Goal: Use online tool/utility: Utilize a website feature to perform a specific function

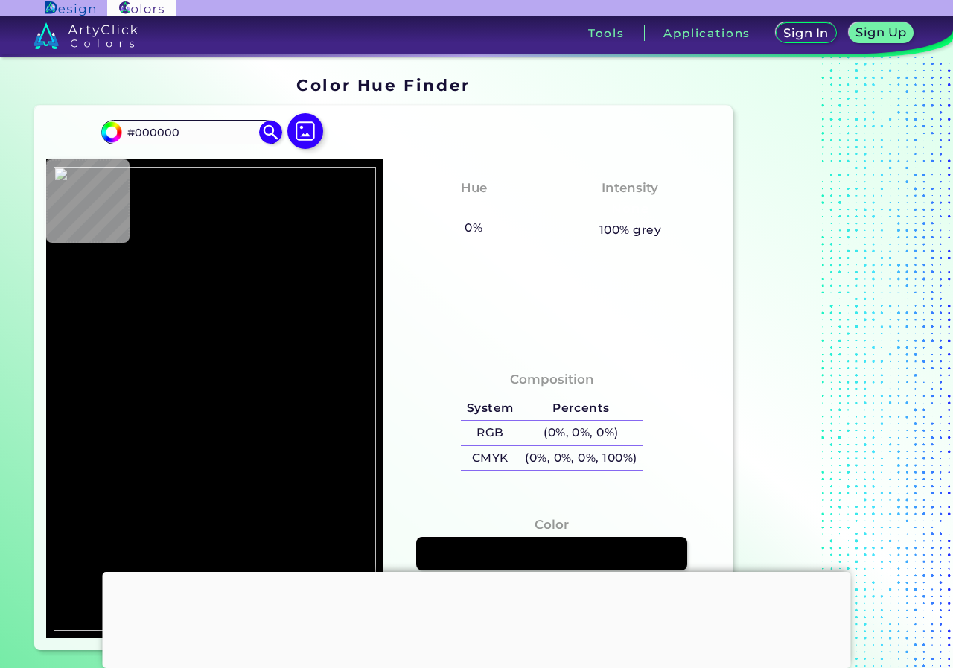
type input "#eaeaea"
type input "#EAEAEA"
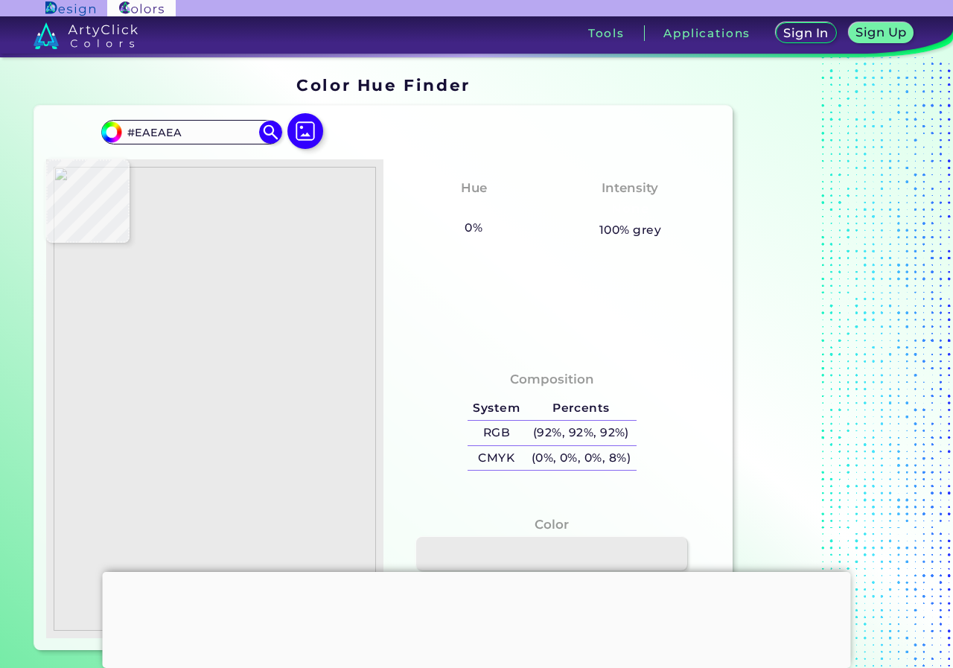
type input "#c1ddf4"
type input "#C1DDF4"
type input "#7598c2"
type input "#7598C2"
type input "#eaeaea"
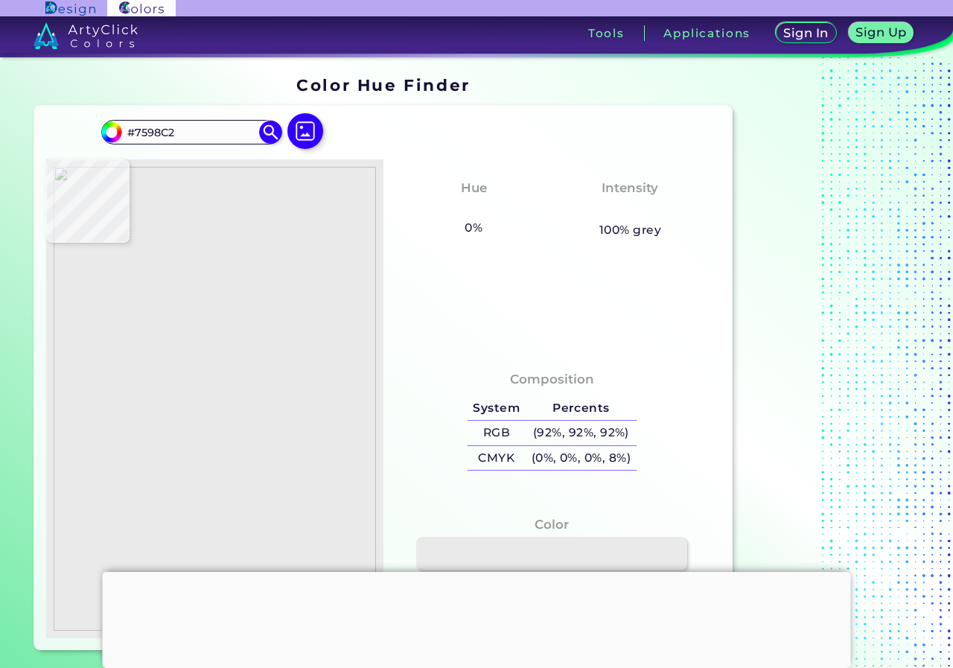
type input "#EAEAEA"
type input "#fefefe"
type input "#FEFEFE"
type input "#bdb9ba"
type input "#BDB9BA"
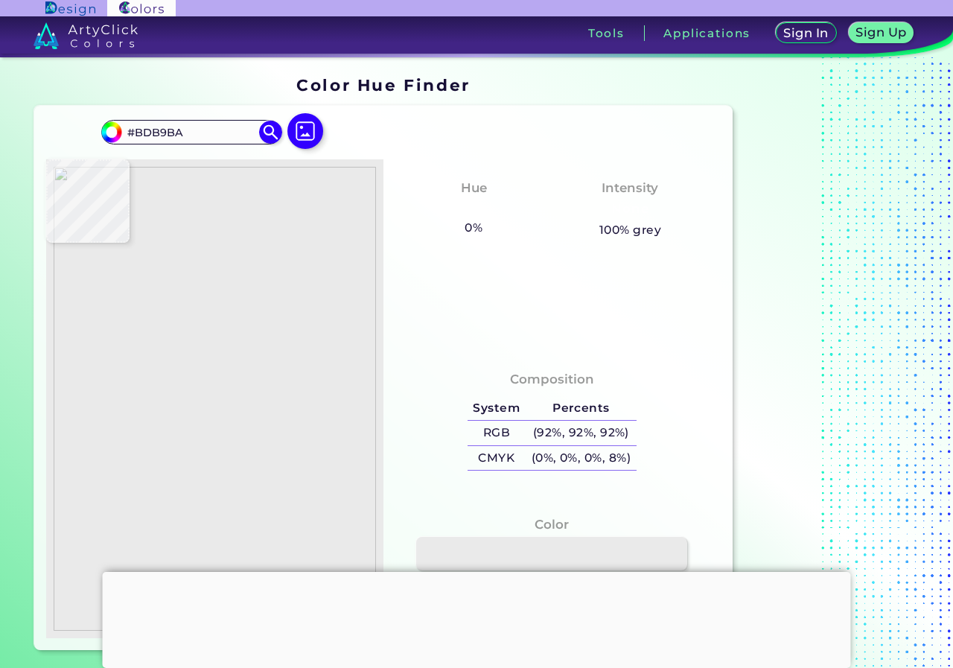
type input "#fefefe"
type input "#FEFEFE"
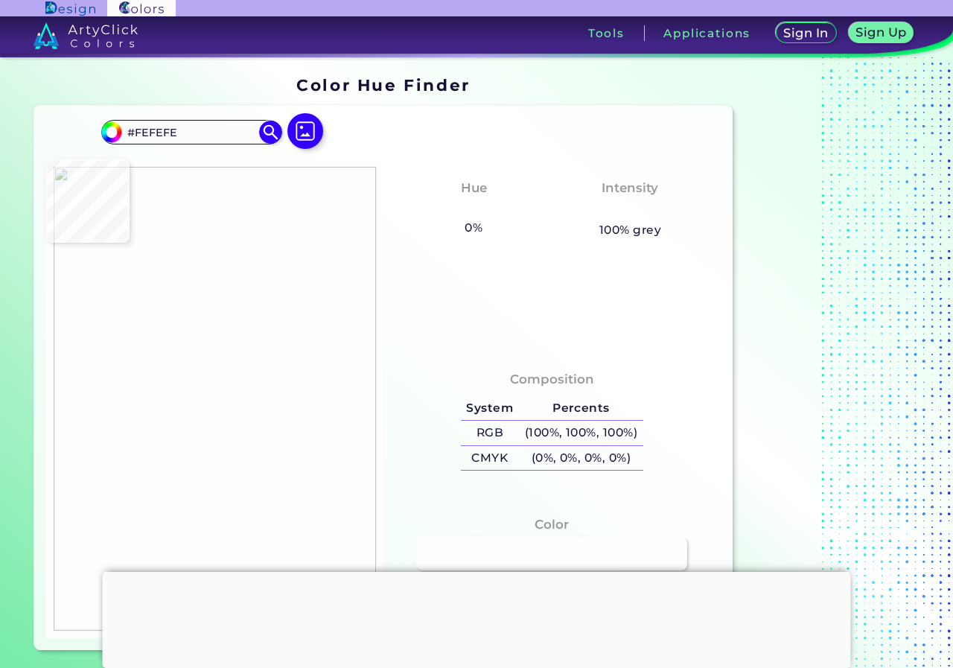
type input "#eed3d0"
type input "#EED3D0"
type input "#fefefe"
type input "#FEFEFE"
type input "#534f4f"
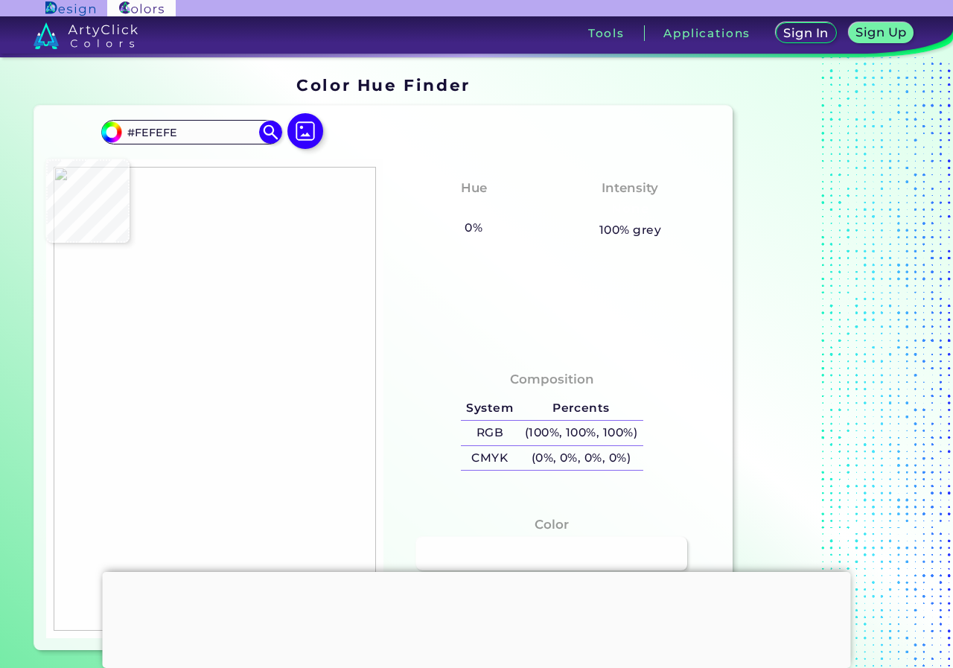
type input "#534F4F"
type input "#5c5858"
type input "#5C5858"
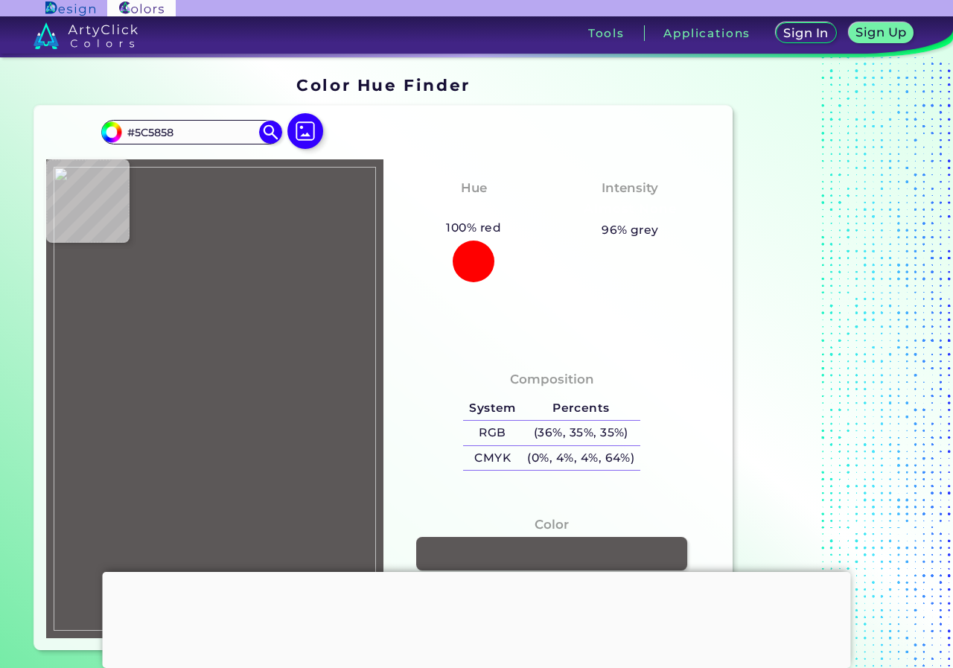
type input "#fefefe"
type input "#FEFEFE"
type input "#d9dad7"
type input "#D9DAD7"
type input "#454c55"
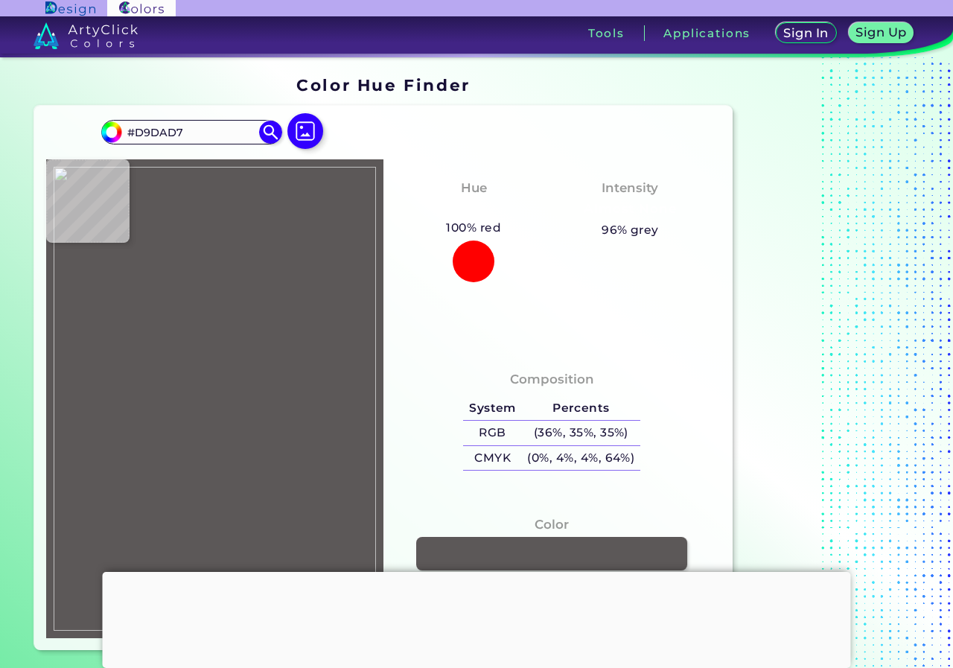
type input "#454C55"
type input "#fefefe"
type input "#FEFEFE"
type input "#f8fbfc"
type input "#F8FBFC"
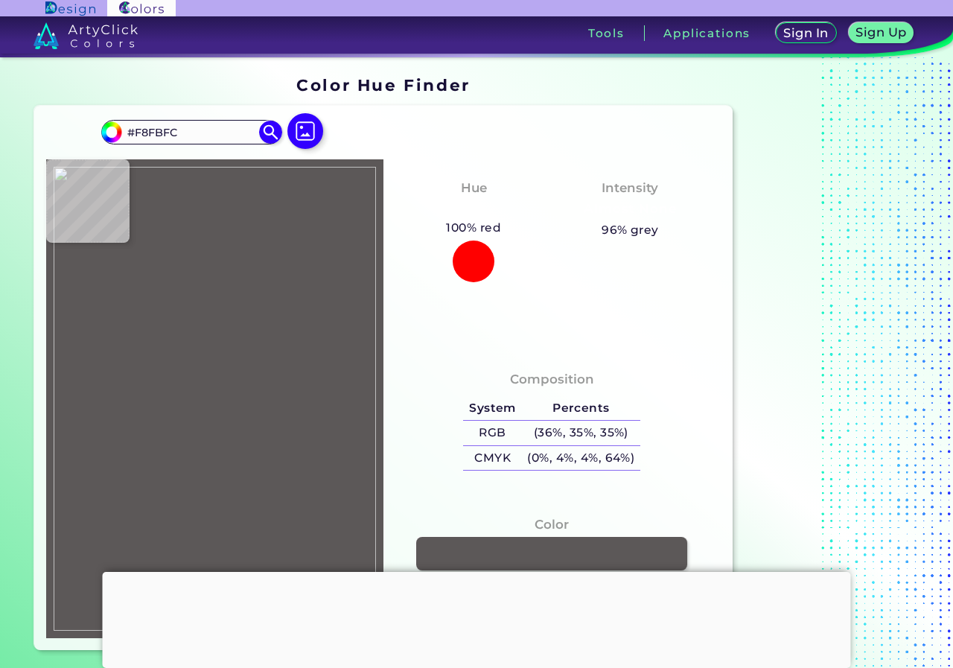
type input "#ecdfc9"
type input "#ECDFC9"
type input "#f7c078"
type input "#F7C078"
type input "#f9bd78"
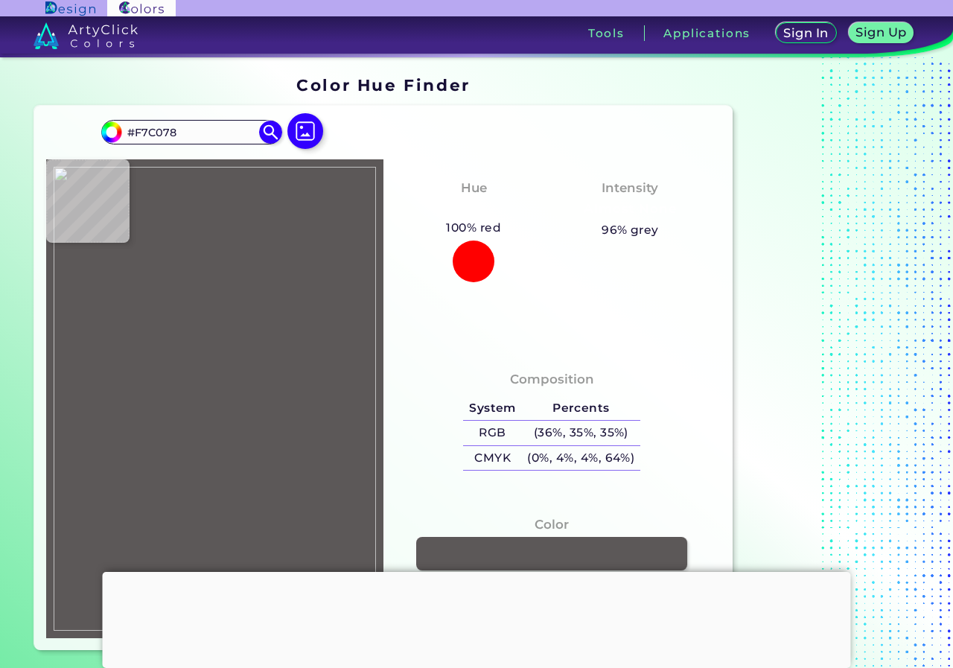
type input "#F9BD78"
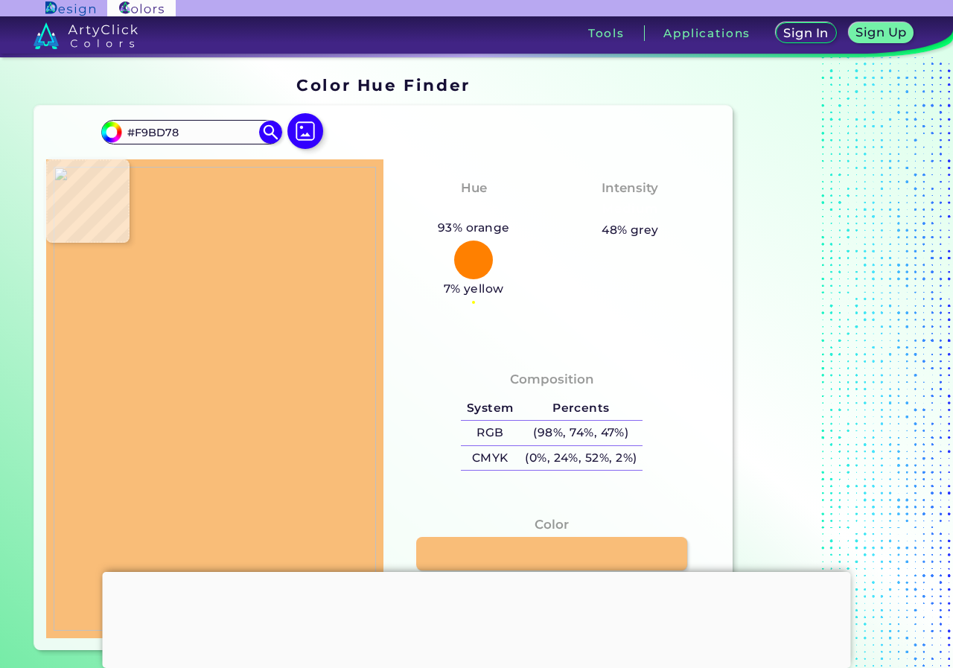
type input "#f3be88"
type input "#F3BE88"
type input "#efebeb"
type input "#EFEBEB"
type input "#f8fbfc"
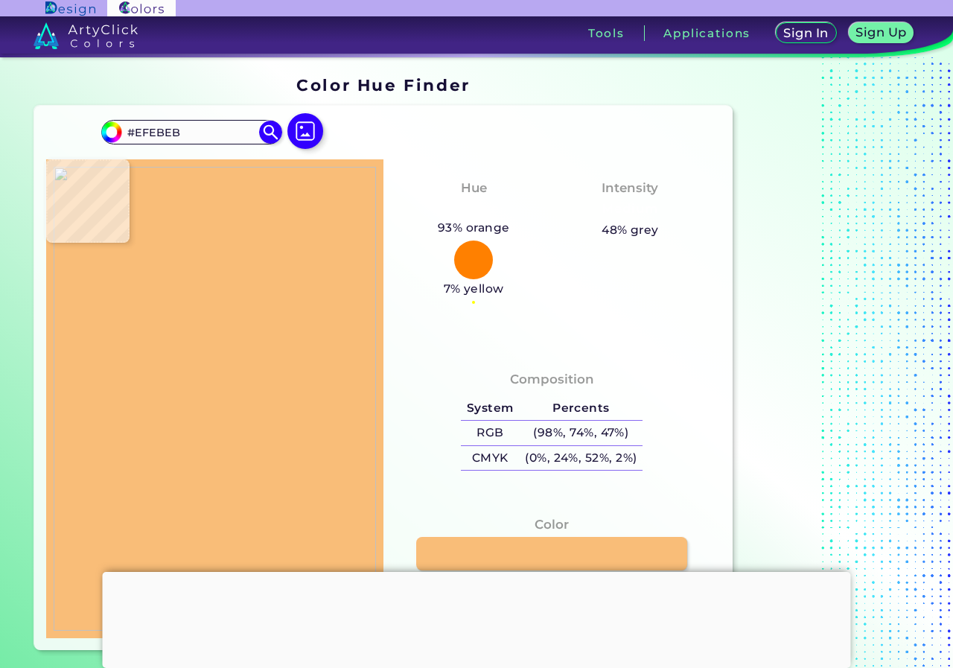
type input "#F8FBFC"
type input "#e1e1e0"
type input "#E1E1E0"
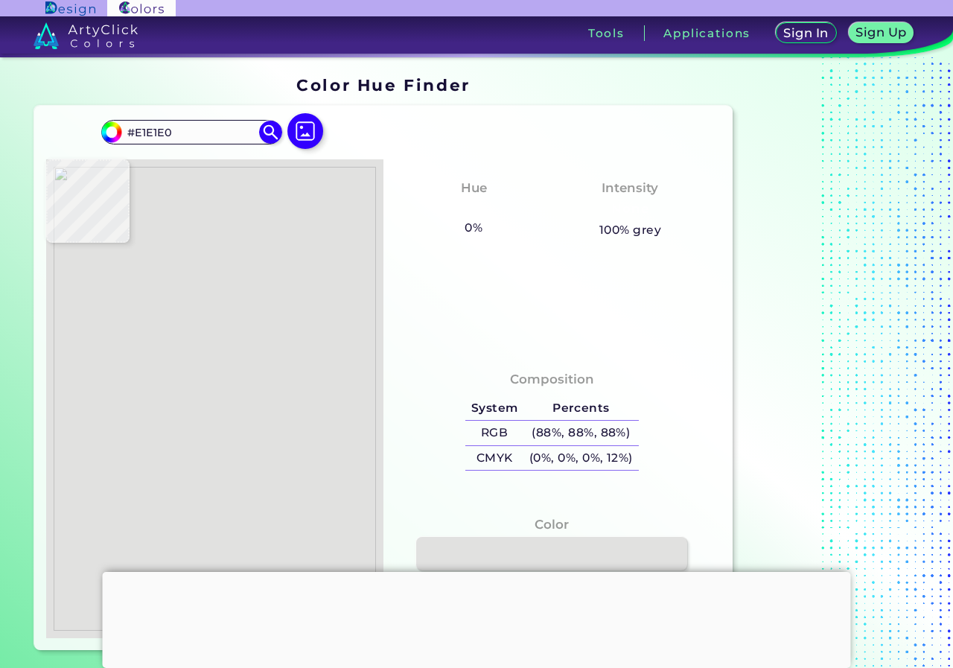
type input "#545151"
type input "#fefefe"
type input "#FEFEFE"
type input "#f2e7e5"
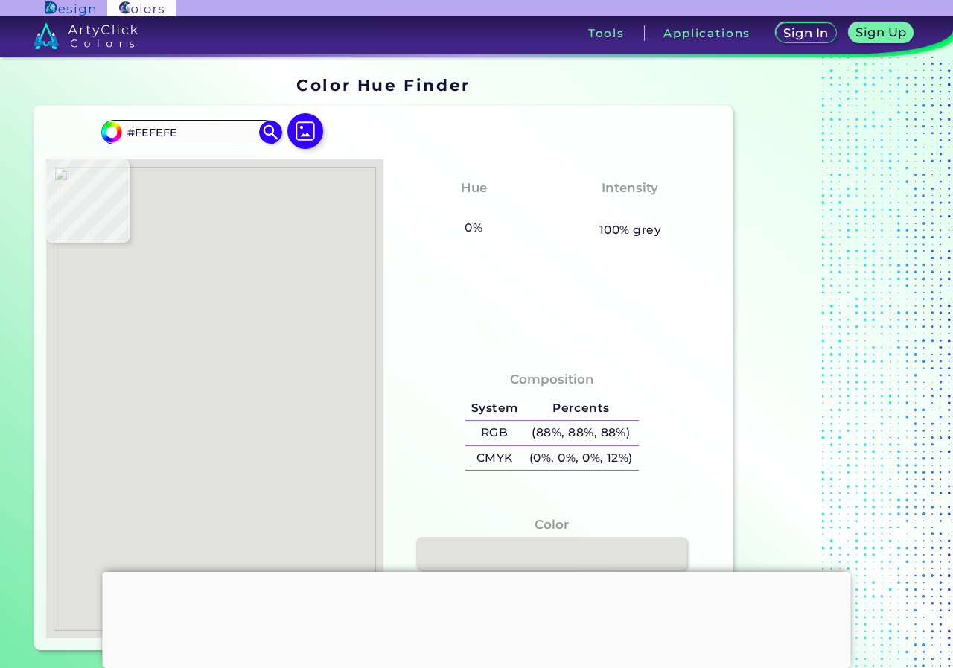
type input "#F2E7E5"
type input "#393333"
type input "#332d2d"
type input "#332D2D"
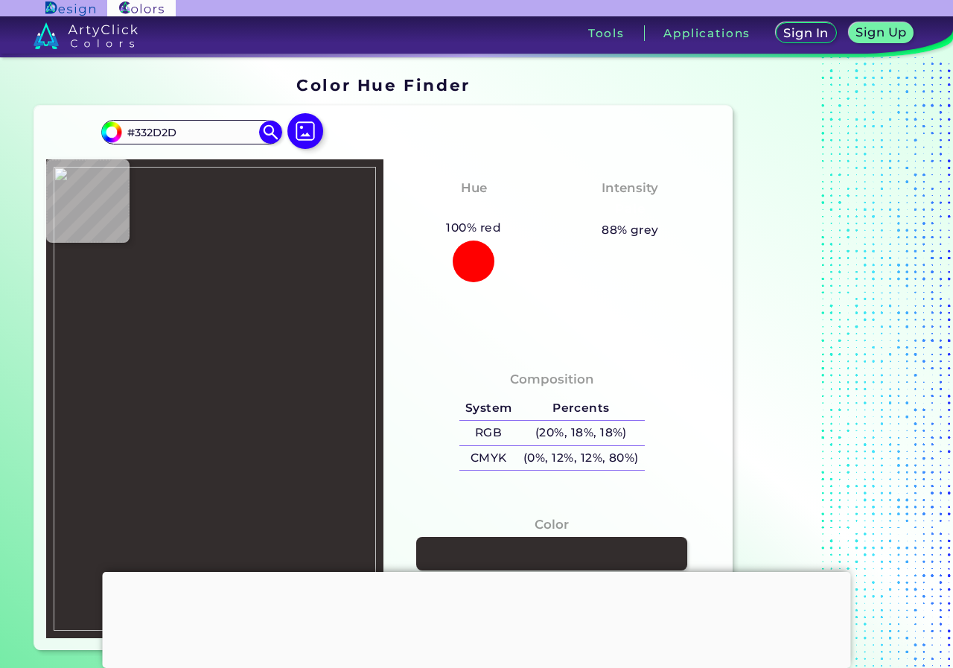
type input "#352f2f"
type input "#352F2F"
type input "#373232"
type input "#3e393a"
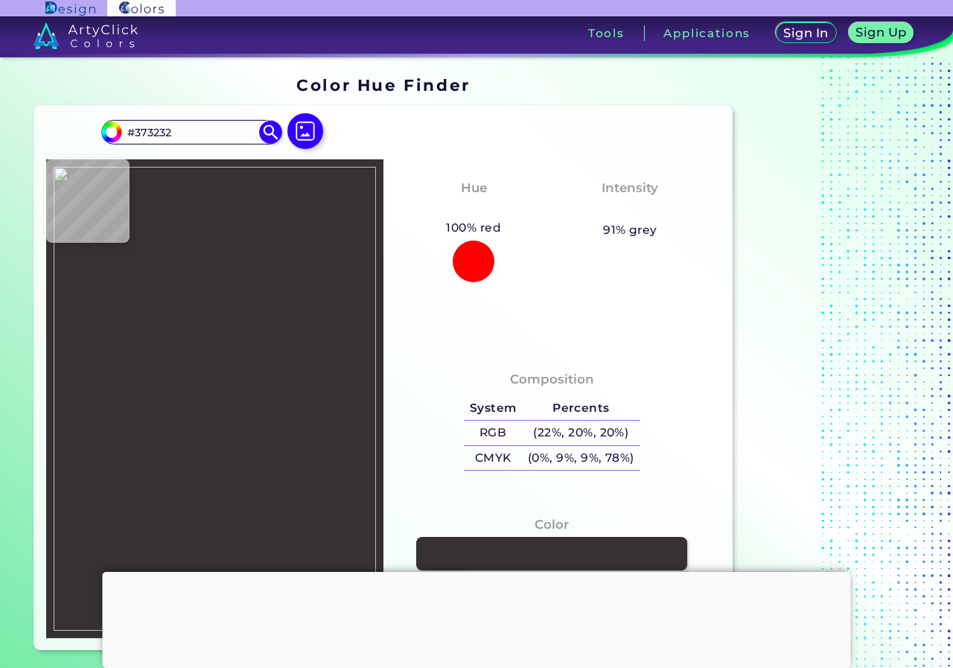
type input "#3E393A"
click at [284, 402] on img at bounding box center [215, 399] width 322 height 465
click at [625, 533] on div "Color #3E393A" at bounding box center [552, 555] width 314 height 94
click at [492, 572] on div at bounding box center [477, 572] width 749 height 0
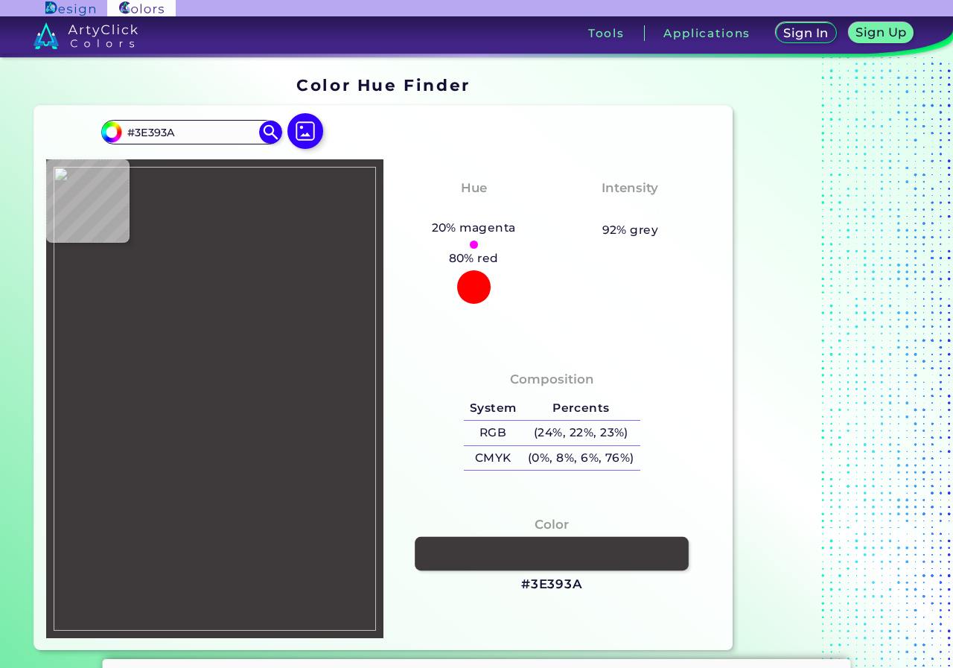
click at [524, 547] on link at bounding box center [552, 554] width 274 height 34
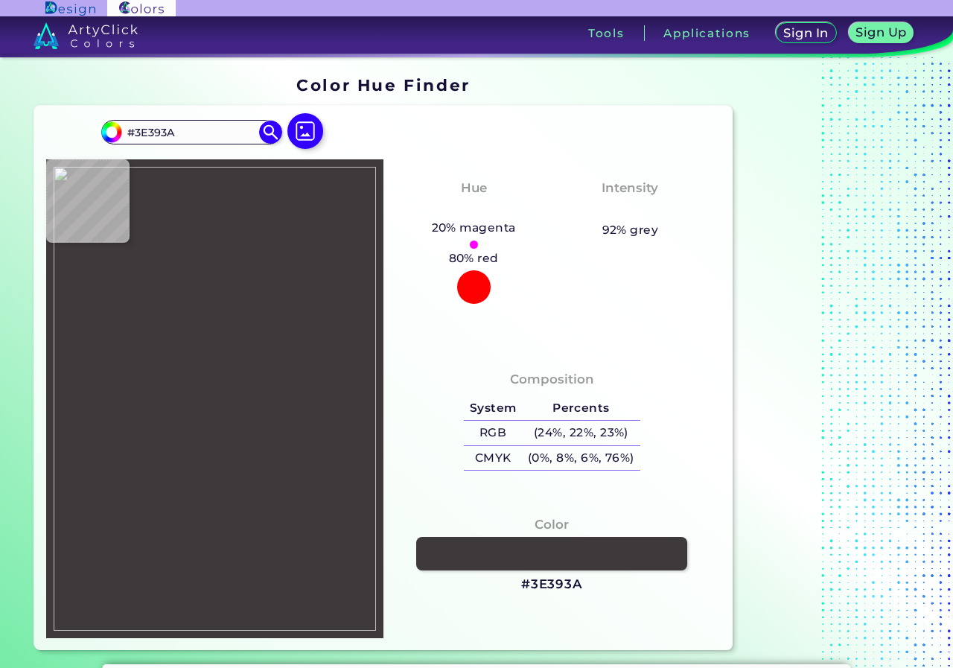
click at [287, 475] on img at bounding box center [215, 399] width 322 height 465
type input "#e7eaf0"
type input "#E7EAF0"
type input "#e9eaee"
type input "#E9EAEE"
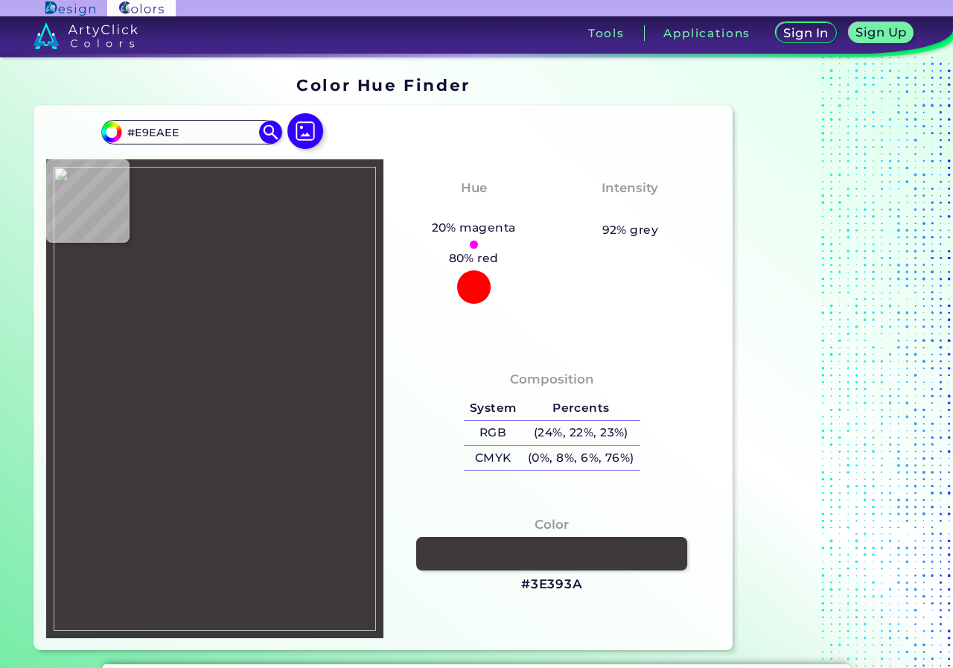
type input "#e9eaf0"
type input "#E9EAF0"
type input "#d2e4f6"
type input "#D2E4F6"
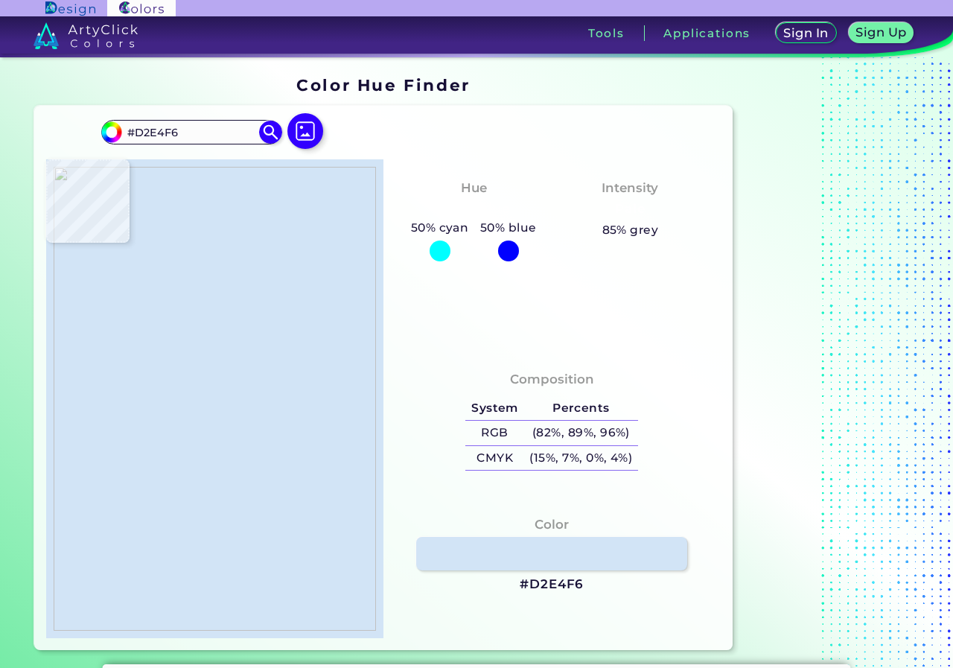
type input "#e1e8e9"
type input "#E1E8E9"
type input "#9dbede"
type input "#9DBEDE"
type input "#0c4395"
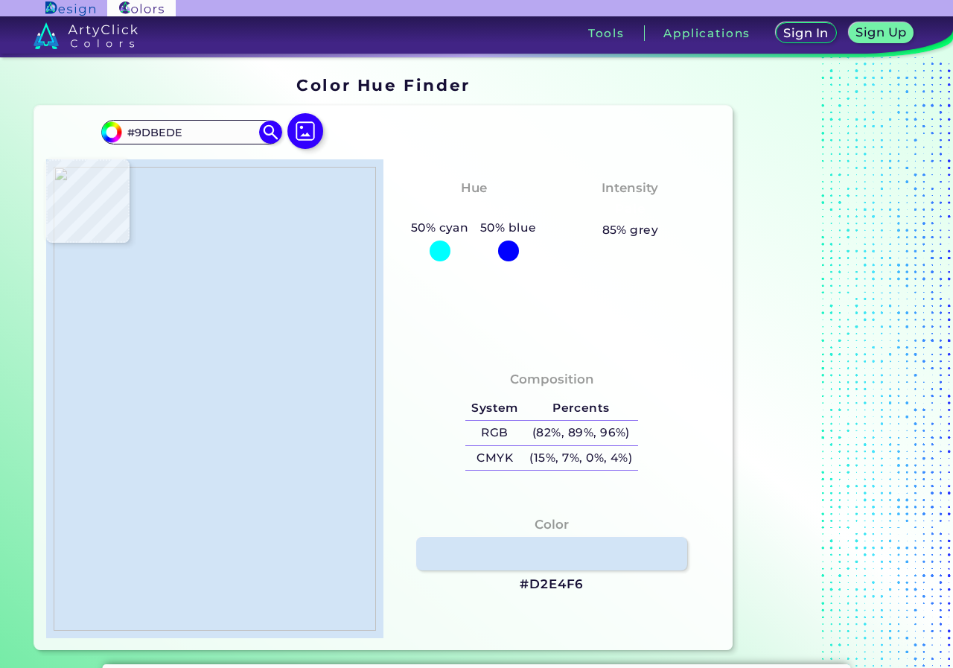
type input "#0C4395"
type input "#0647a0"
type input "#0647A0"
type input "#406bad"
type input "#406BAD"
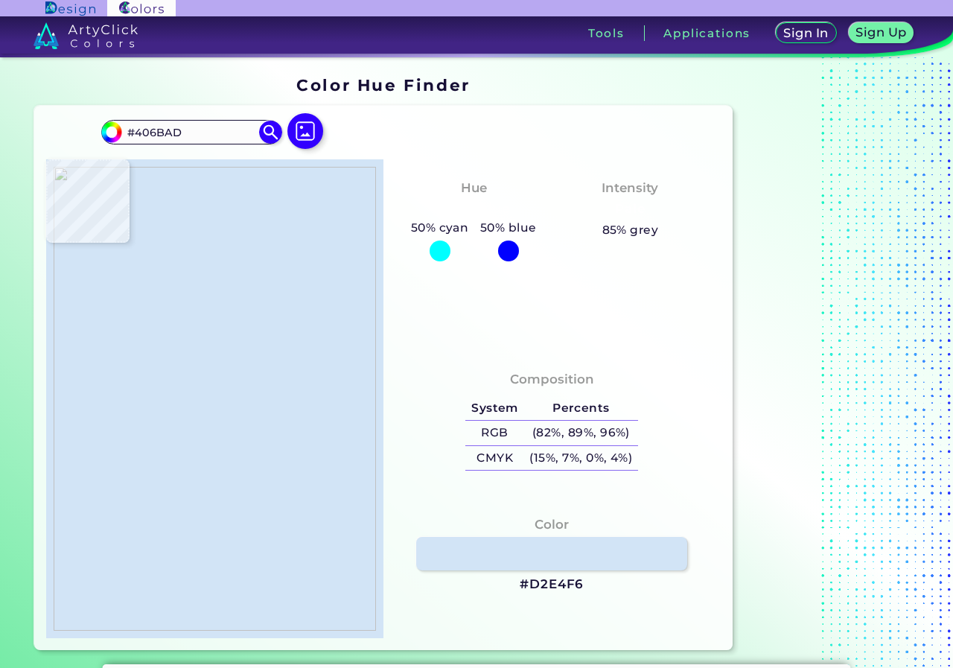
type input "#e9eaea"
type input "#E9EAEA"
type input "#eaeaea"
type input "#EAEAEA"
type input "#eceae9"
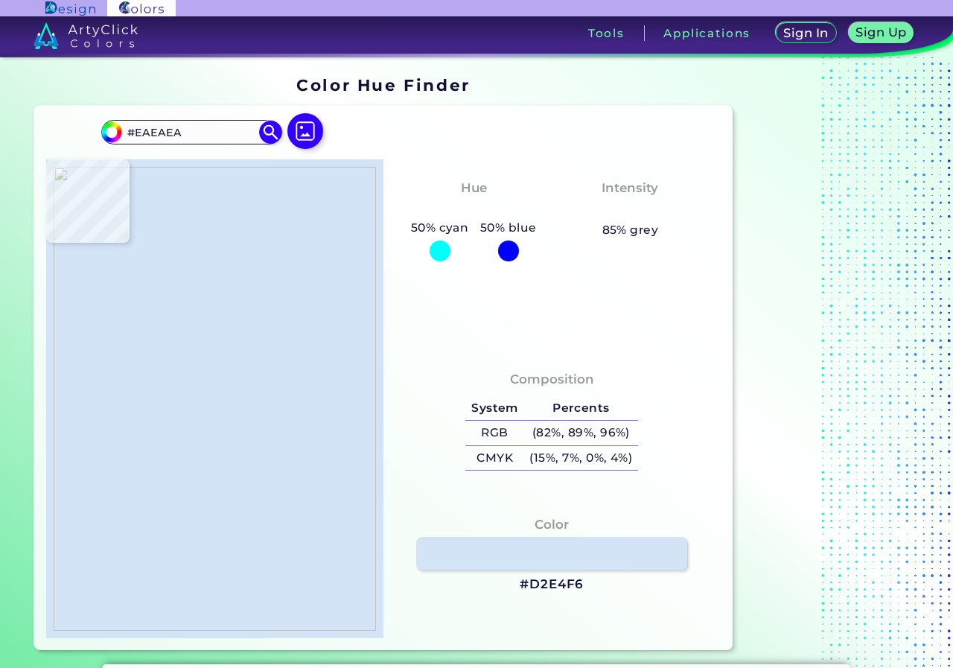
type input "#ECEAE9"
type input "#e9eaf2"
type input "#E9EAF2"
type input "#2c5a8c"
type input "#2C5A8C"
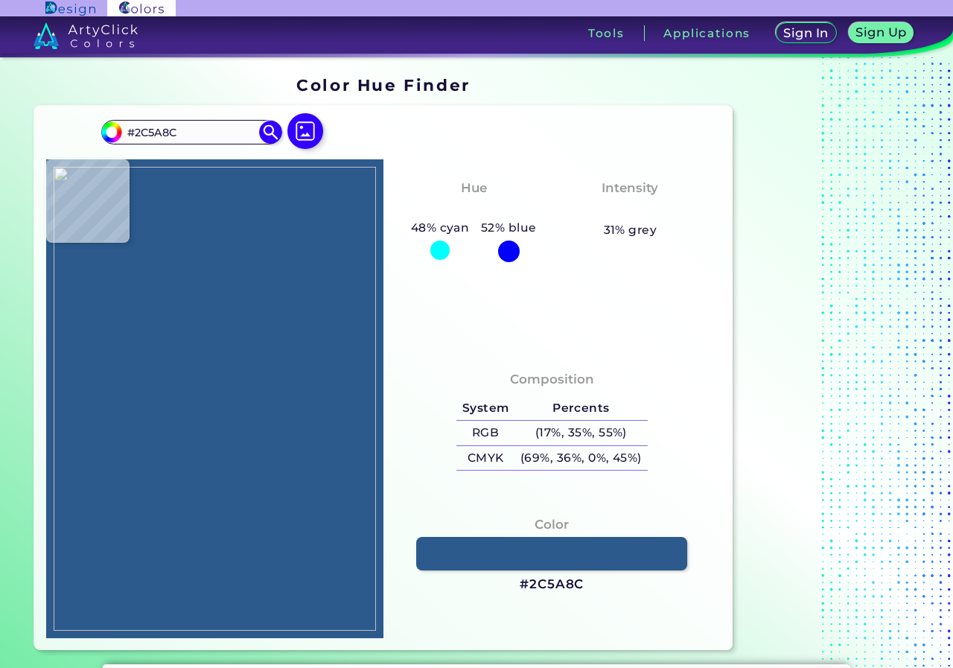
type input "#0448aa"
type input "#0448AA"
type input "#6e8cb6"
type input "#6E8CB6"
type input "#e9eaed"
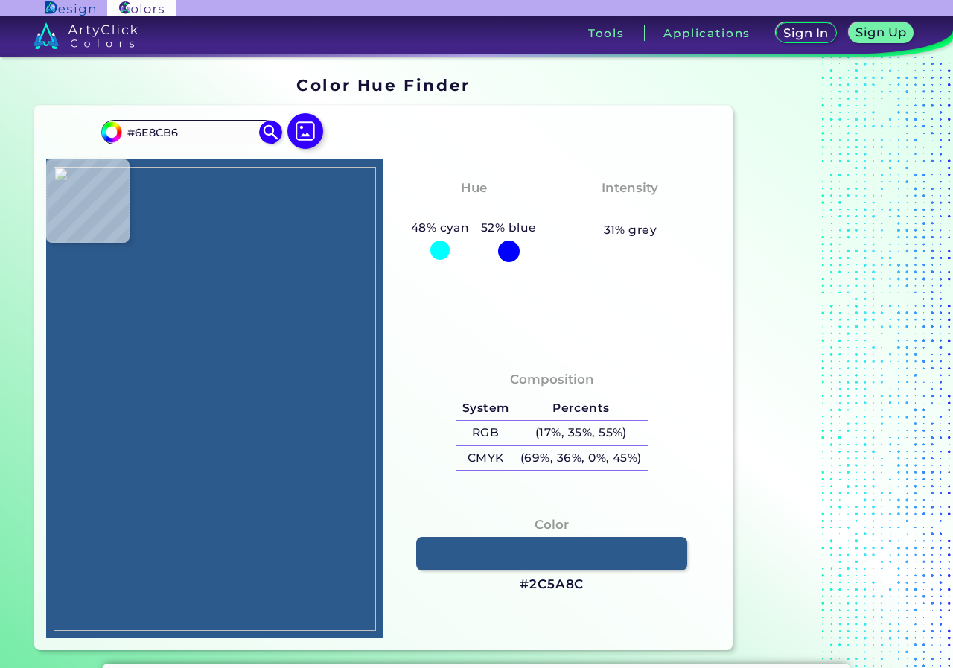
type input "#E9EAED"
type input "#eeeae8"
type input "#EEEAE8"
type input "#edeaeb"
type input "#EDEAEB"
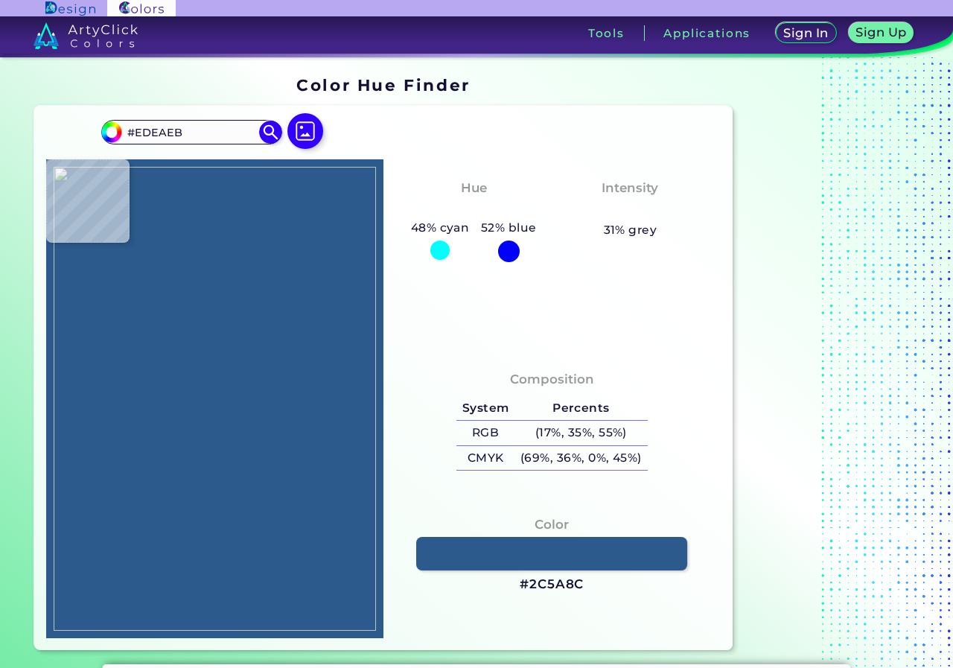
type input "#d6e3f7"
type input "#D6E3F7"
type input "#93a9d3"
type input "#93A9D3"
type input "#123e96"
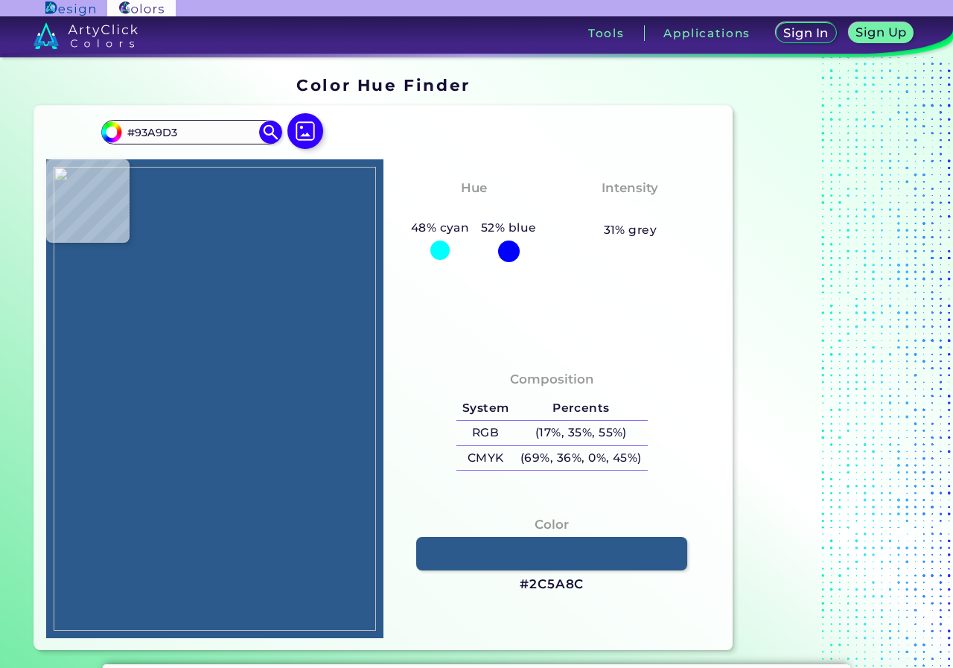
type input "#123E96"
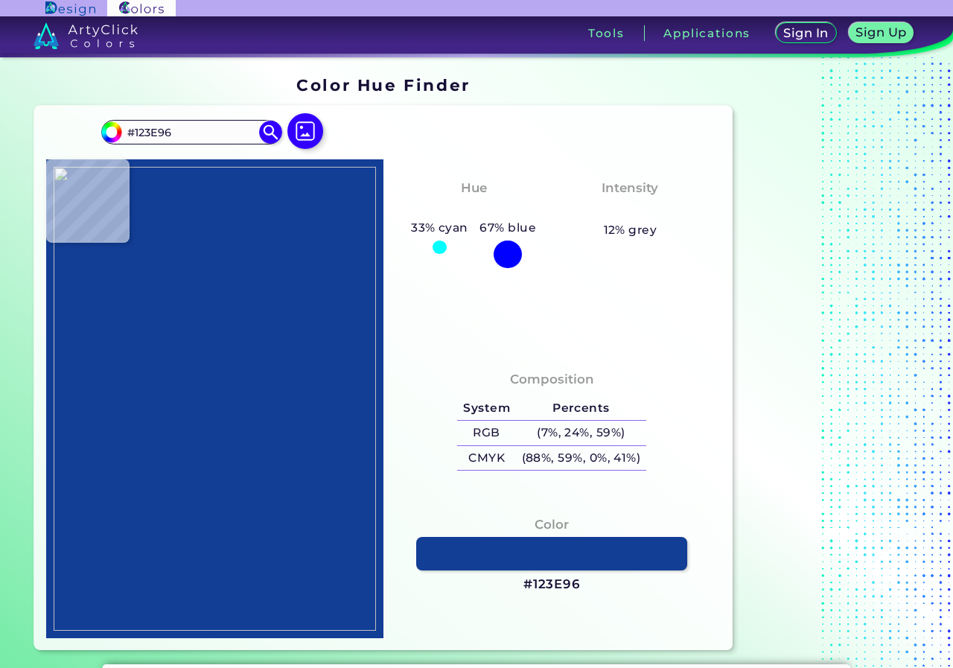
type input "#1f66b6"
type input "#1F66B6"
type input "#a9d5f3"
type input "#A9D5F3"
type input "#729ccc"
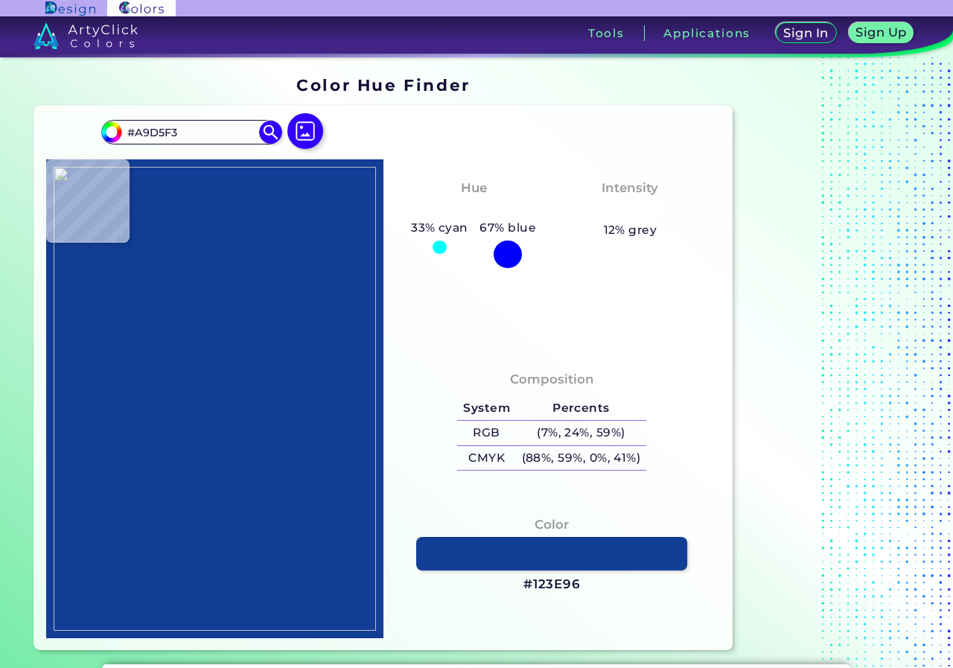
type input "#729CCC"
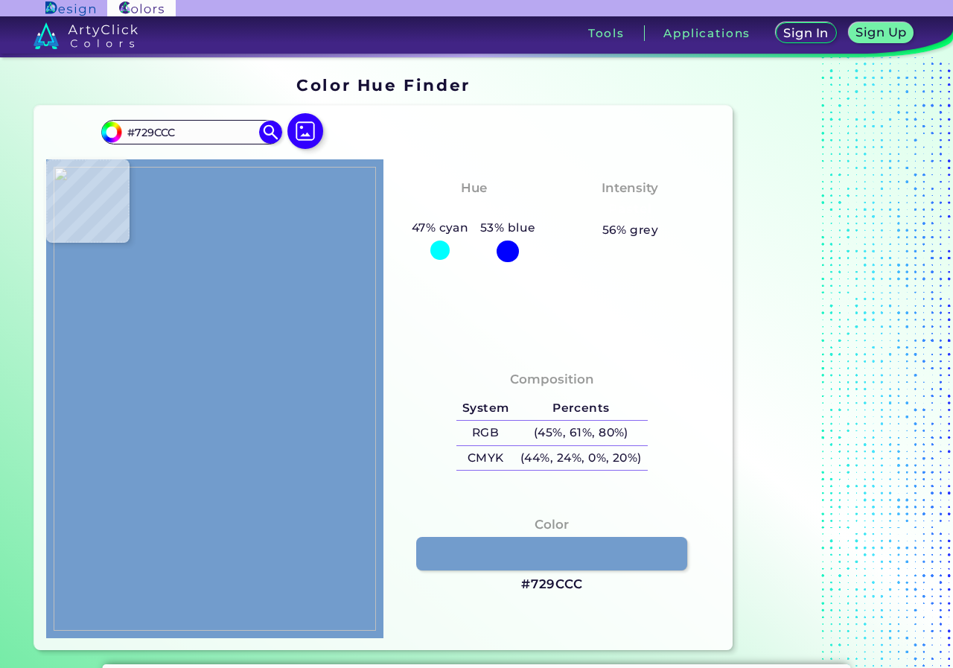
type input "#e9eaf2"
type input "#E9EAF2"
type input "#e8e7ef"
type input "#E8E7EF"
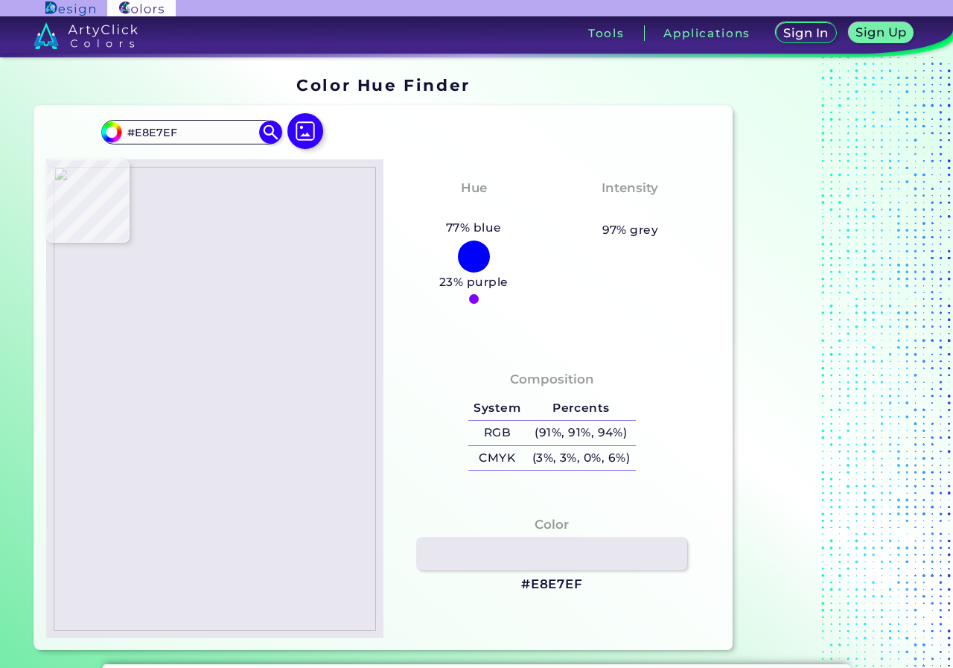
type input "#a4bfdb"
type input "#A4BFDB"
type input "#285491"
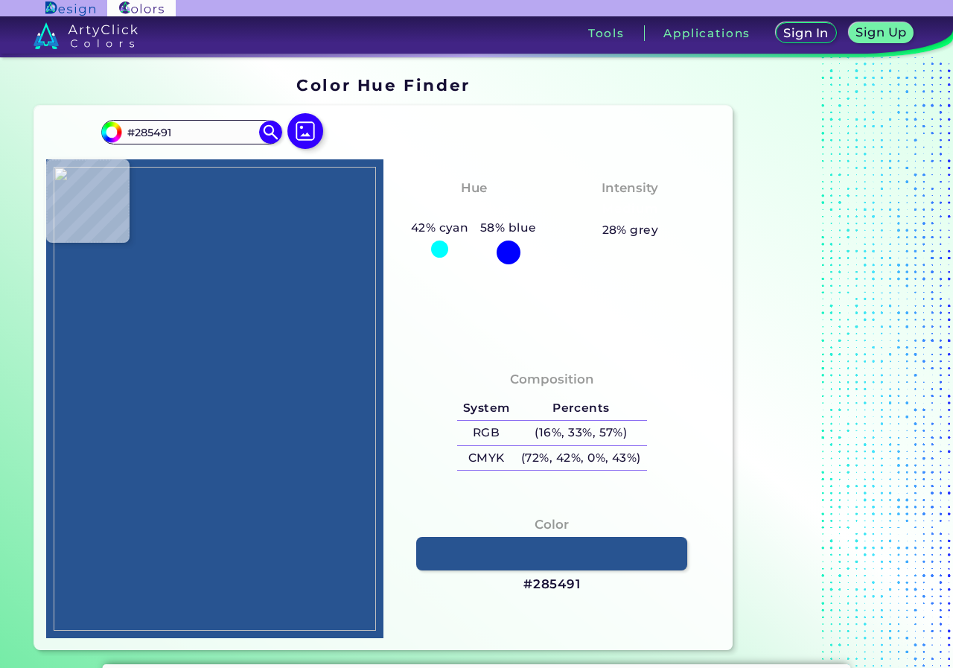
type input "#0448ac"
type input "#0448AC"
type input "#064d9f"
type input "#064D9F"
type input "#0448aa"
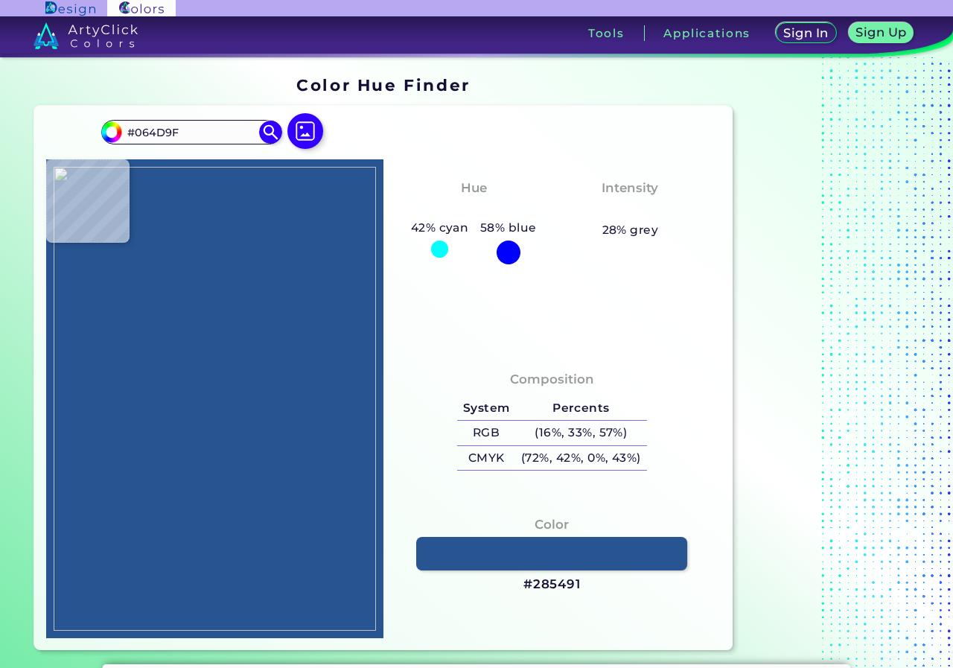
type input "#0448AA"
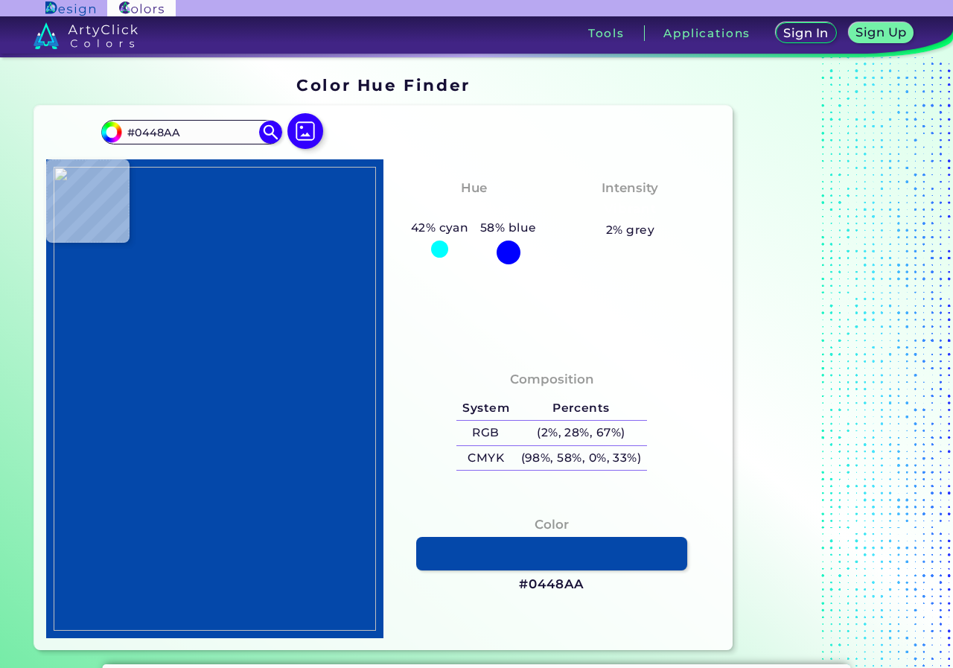
type input "#0349b4"
type input "#0349B4"
type input "#0b49ab"
type input "#0B49AB"
click at [280, 466] on img at bounding box center [215, 399] width 322 height 465
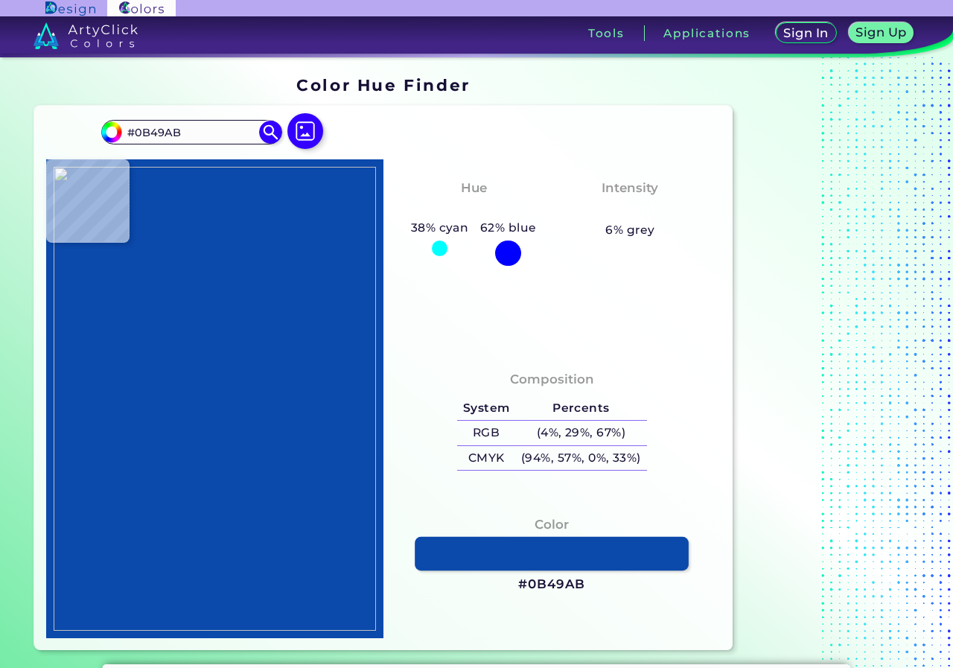
click at [533, 546] on link at bounding box center [552, 554] width 274 height 34
drag, startPoint x: 226, startPoint y: 407, endPoint x: 296, endPoint y: 413, distance: 69.5
click at [227, 408] on img at bounding box center [215, 399] width 322 height 465
type input "#fefefe"
type input "#FEFEFE"
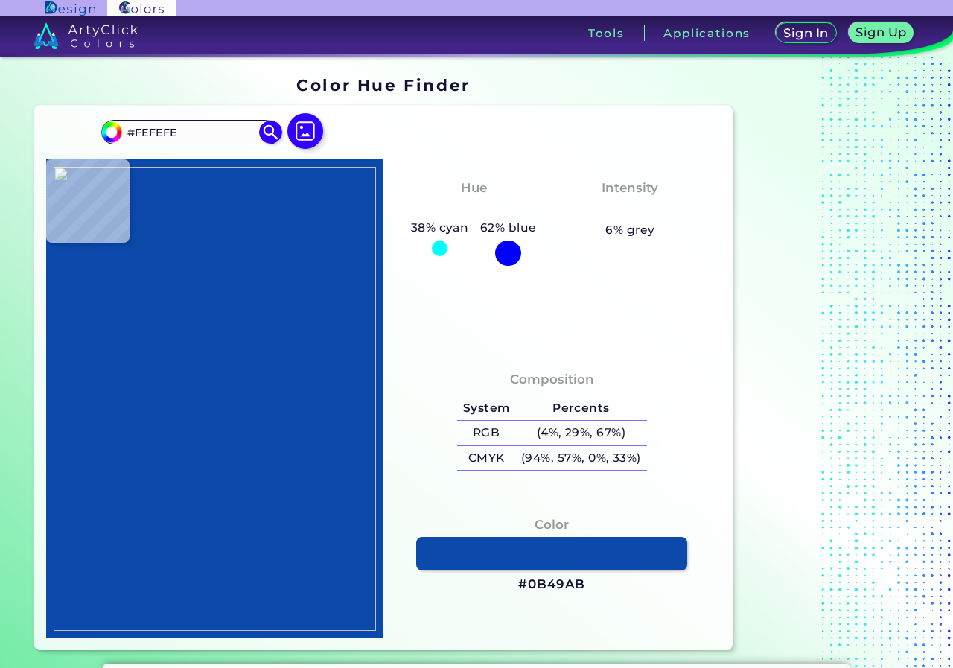
type input "#f0f0f0"
type input "#F0F0F0"
type input "#7a7777"
type input "#7A7777"
type input "#332d2d"
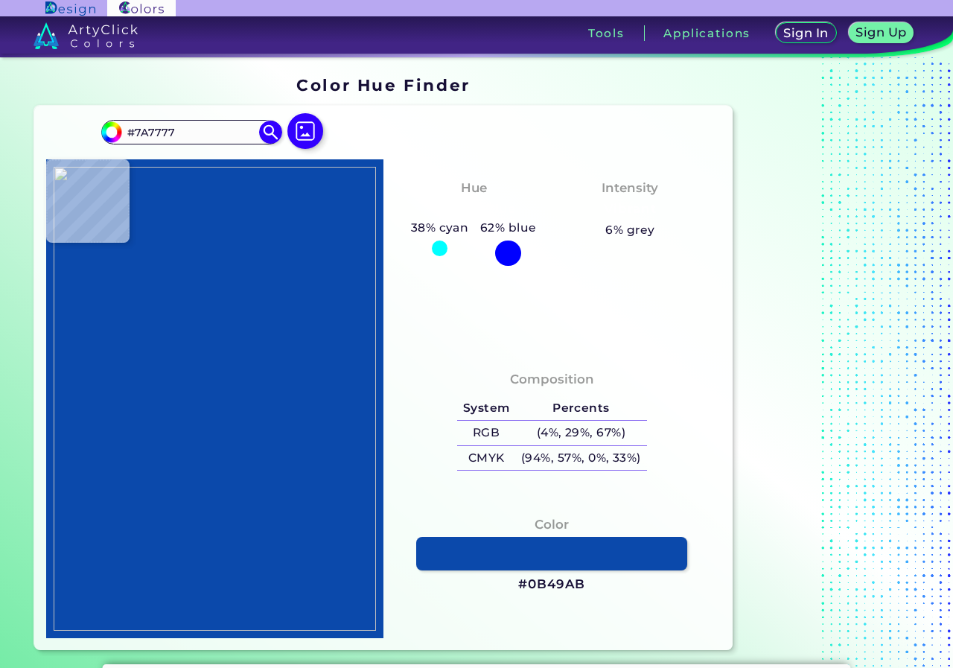
type input "#332D2D"
type input "#fefefe"
type input "#FEFEFE"
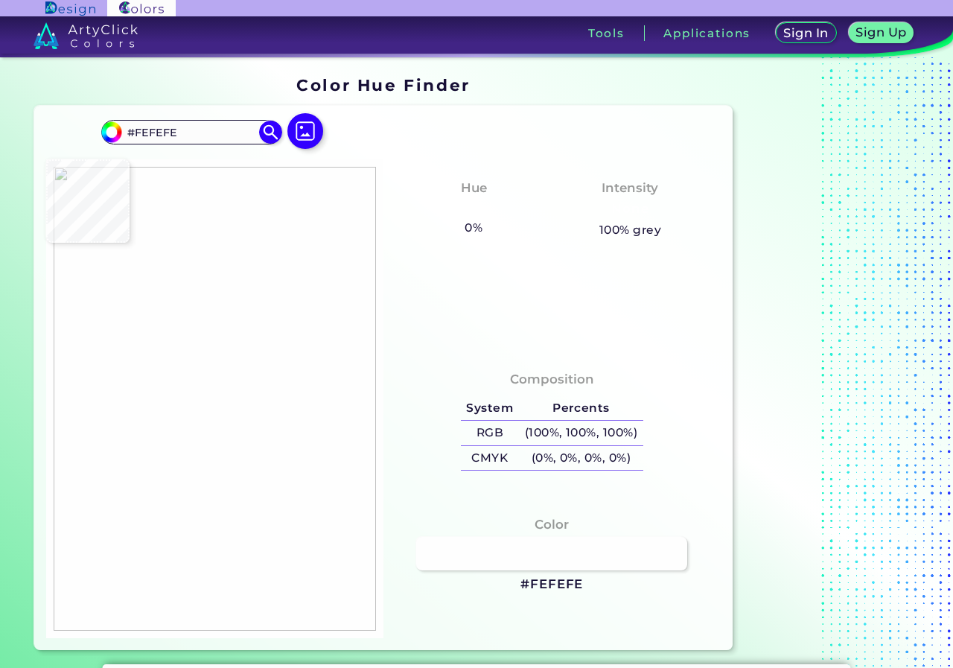
type input "#ebebeb"
type input "#EBEBEB"
type input "#eaeaea"
type input "#EAEAEA"
type input "#e9eaec"
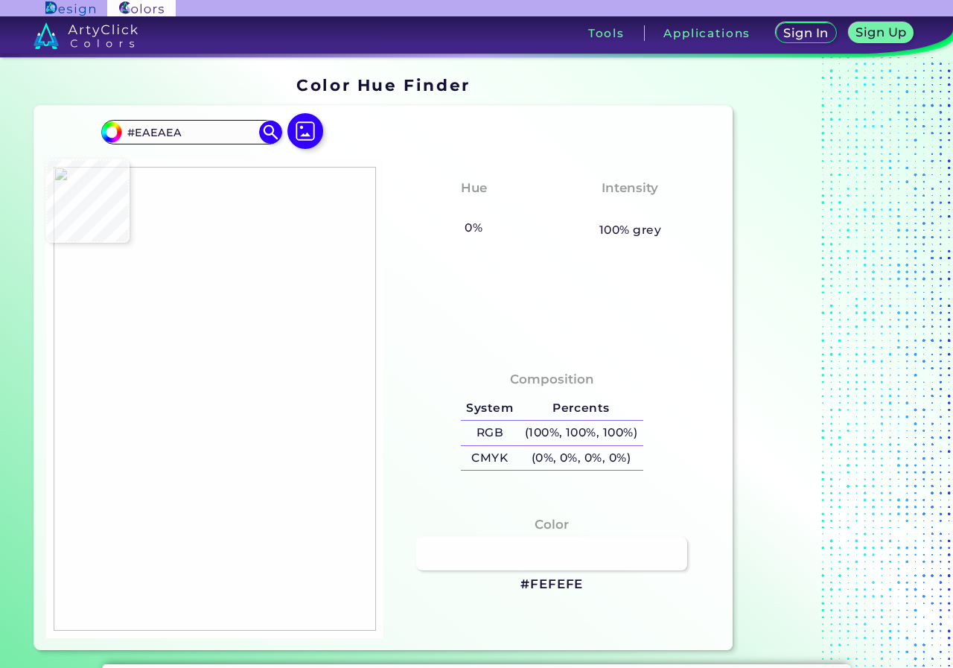
type input "#E9EAEC"
type input "#eaeaea"
type input "#EAEAEA"
type input "#eae8d9"
type input "#EAE8D9"
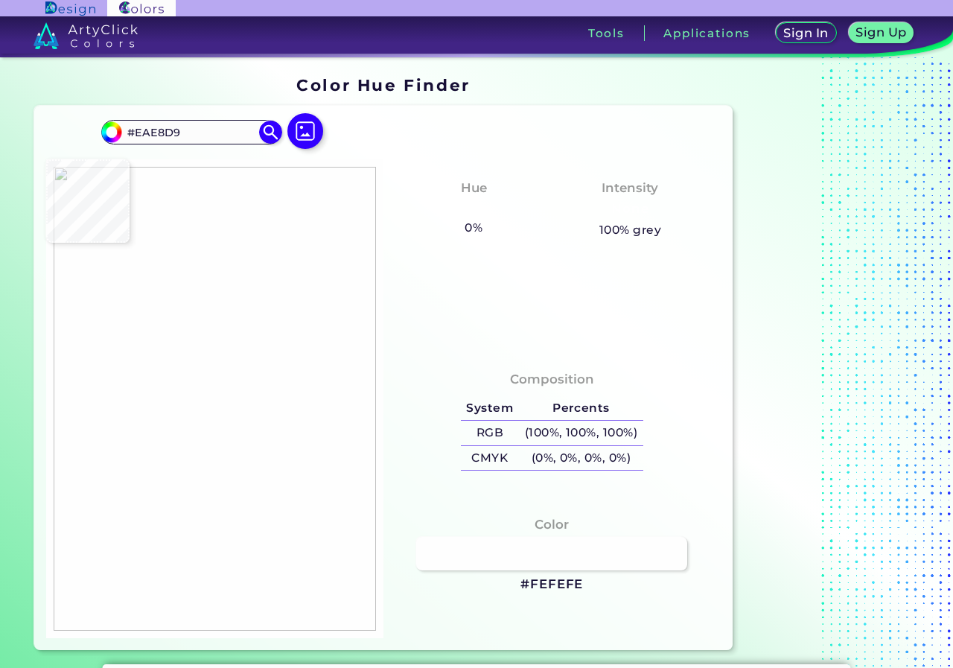
type input "#e8c493"
type input "#E8C493"
type input "#f8be78"
type input "#F8BE78"
type input "#f1c186"
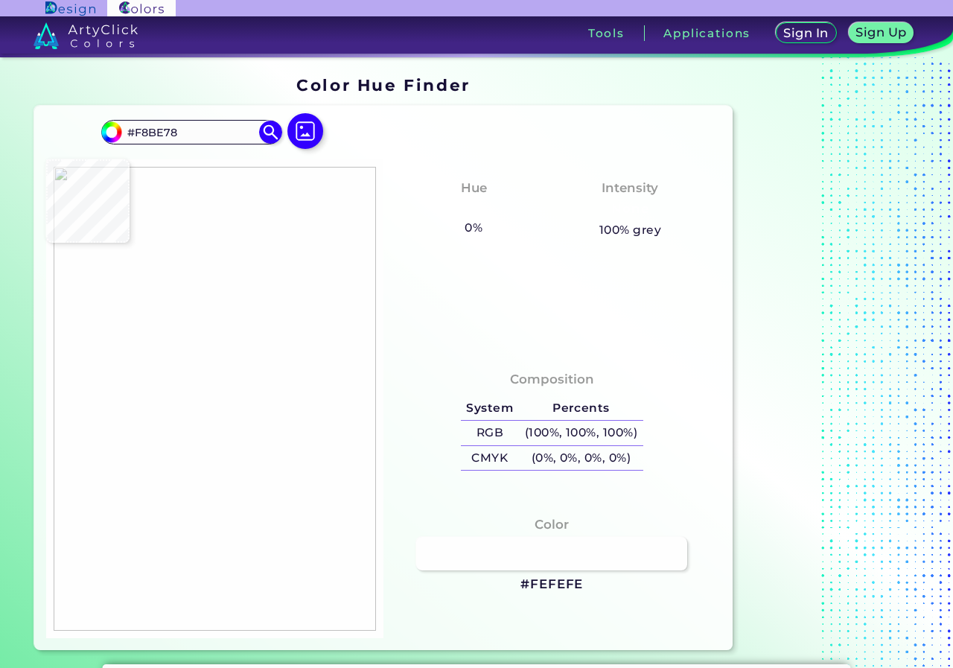
type input "#F1C186"
type input "#f1eae8"
type input "#F1EAE8"
type input "#eecfc0"
type input "#EECFC0"
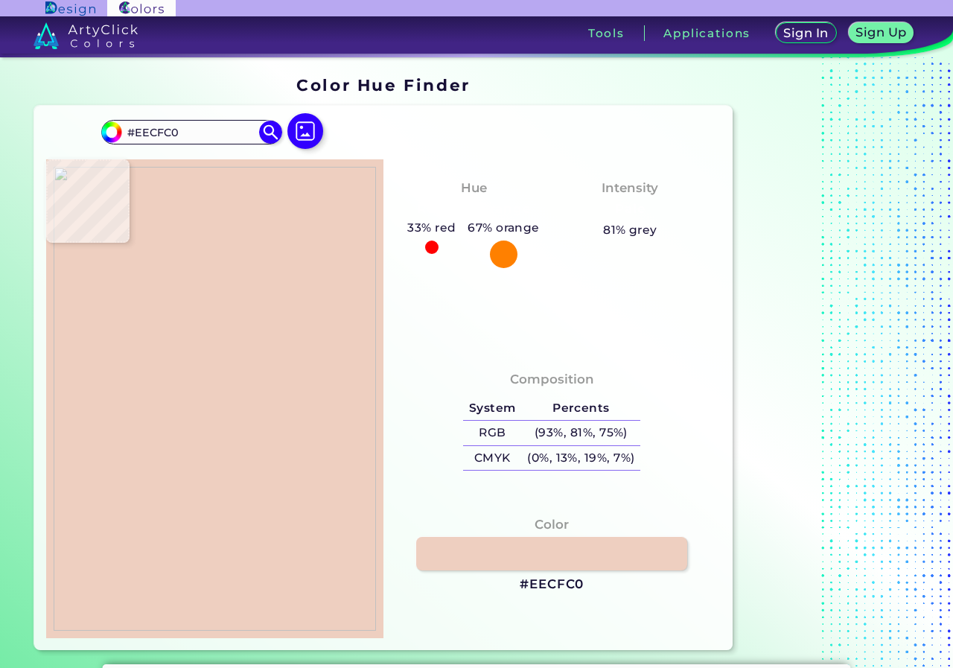
type input "#ebe2ce"
type input "#EBE2CE"
type input "#eaeaea"
type input "#EAEAEA"
type input "#fefefe"
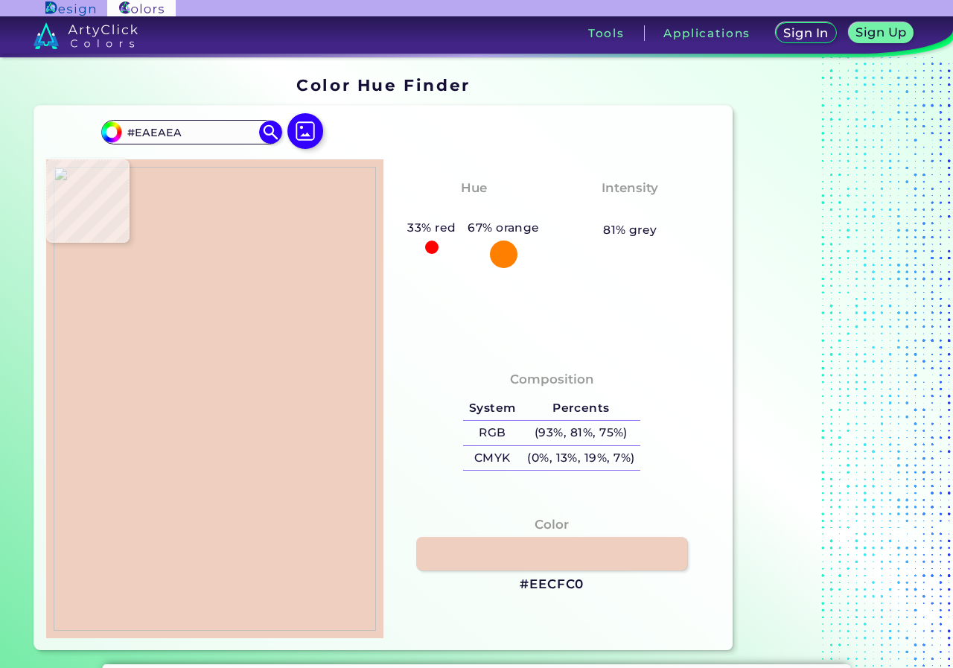
type input "#FEFEFE"
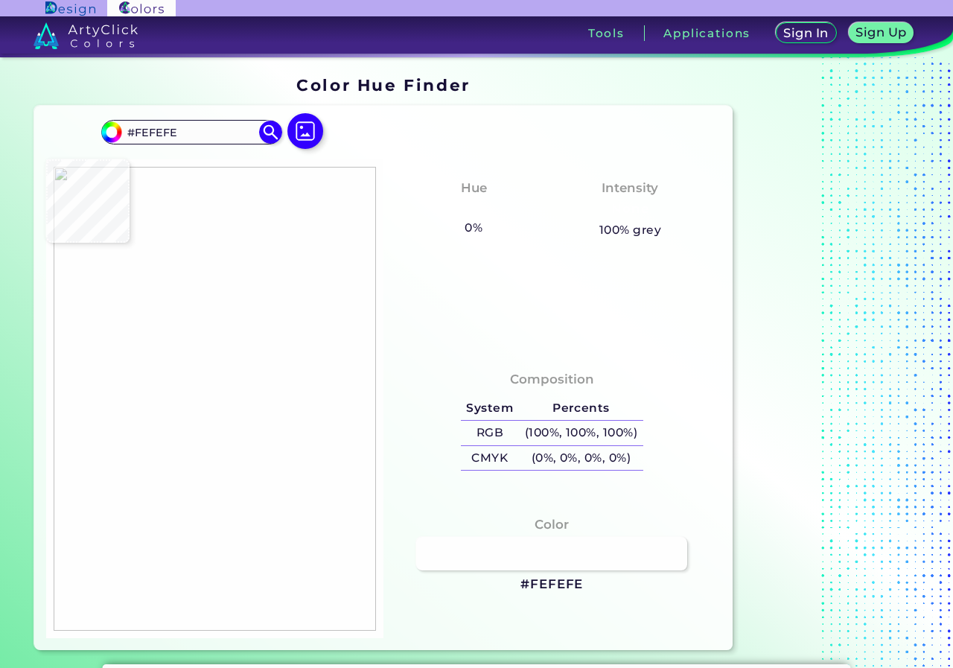
type input "#fbfbfb"
type input "#FBFBFB"
type input "#595b5e"
type input "#595B5E"
type input "#5e5c5b"
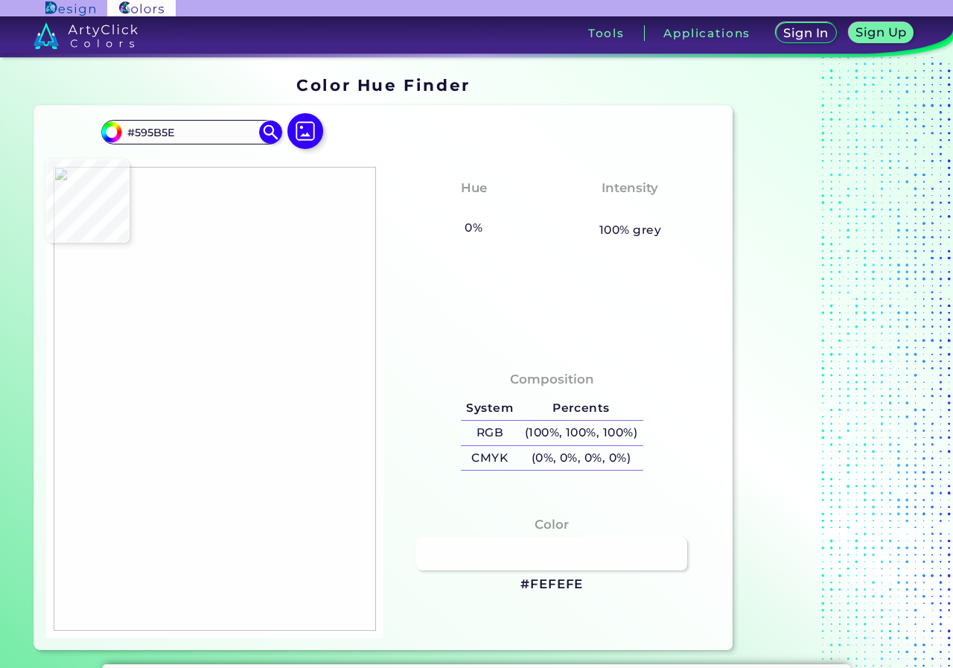
type input "#5E5C5B"
type input "#efecee"
type input "#EFECEE"
type input "#fefefe"
type input "#FEFEFE"
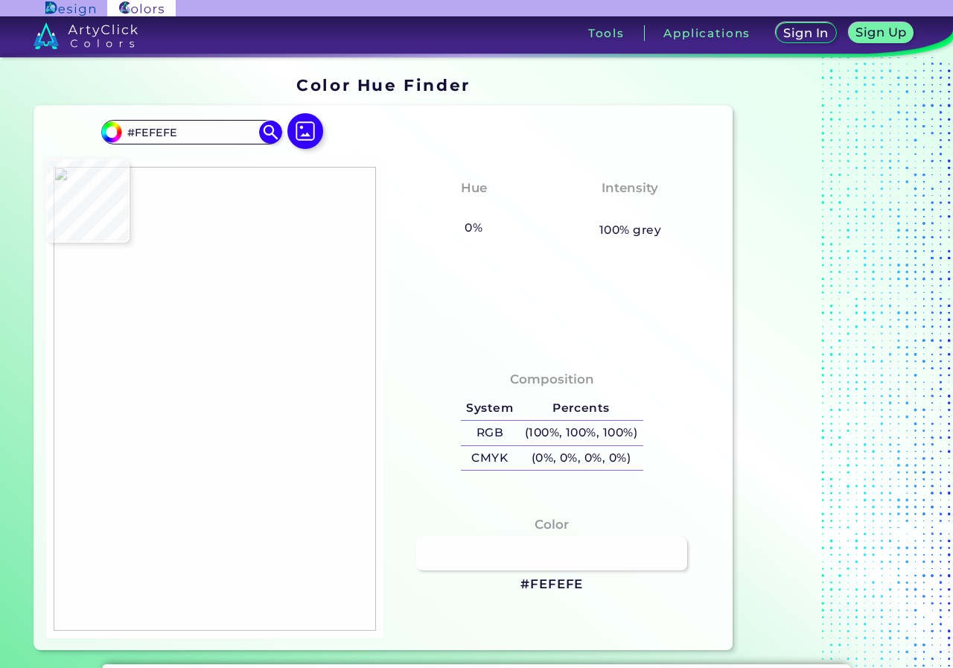
type input "#eed3d0"
type input "#EED3D0"
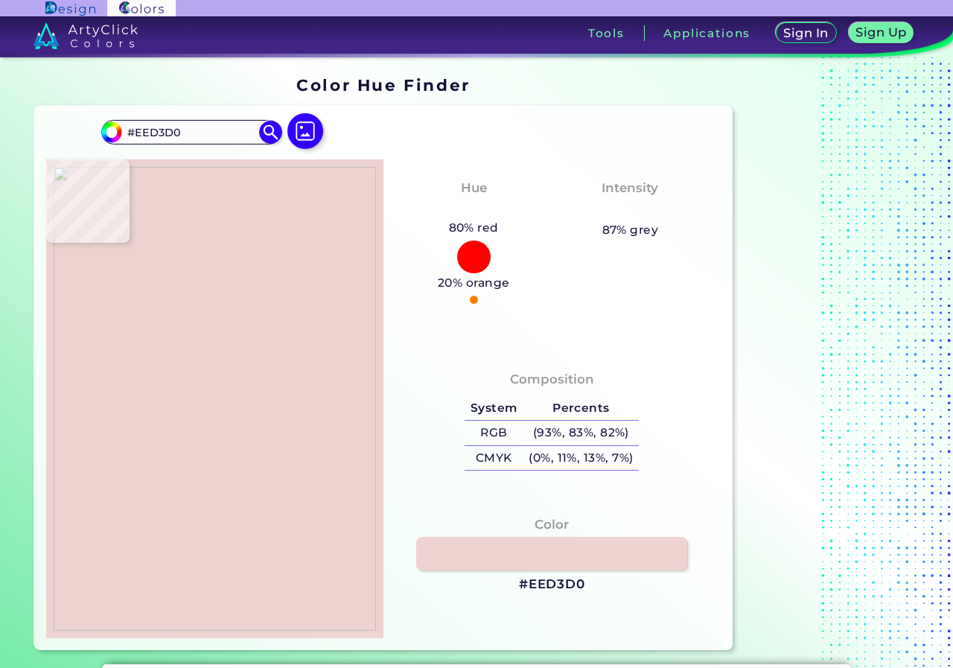
click at [258, 423] on img at bounding box center [215, 399] width 322 height 465
click at [559, 568] on link at bounding box center [552, 554] width 274 height 34
click at [312, 408] on img at bounding box center [215, 399] width 322 height 465
type input "#e3bab4"
type input "#E3BAB4"
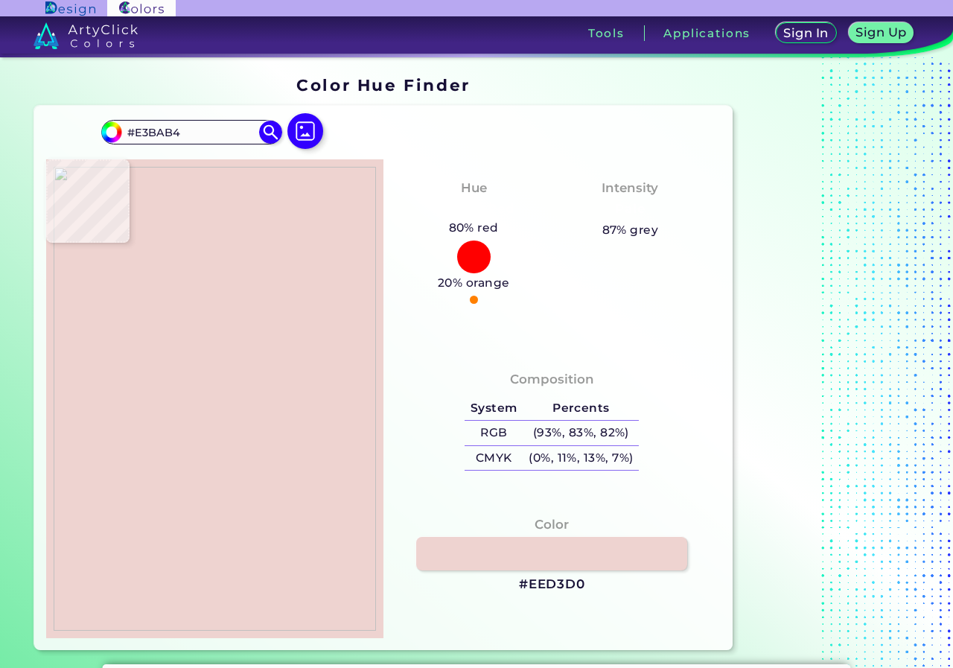
type input "#eed6b7"
type input "#EED6B7"
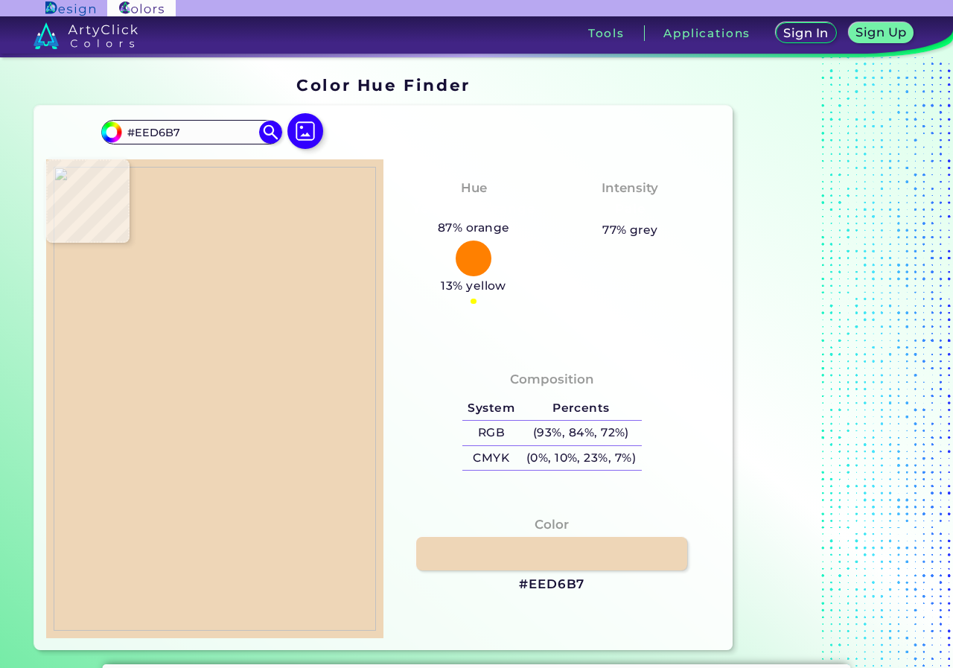
type input "#f4e4c4"
type input "#F4E4C4"
type input "#efcca2"
type input "#EFCCA2"
type input "#8b51f4"
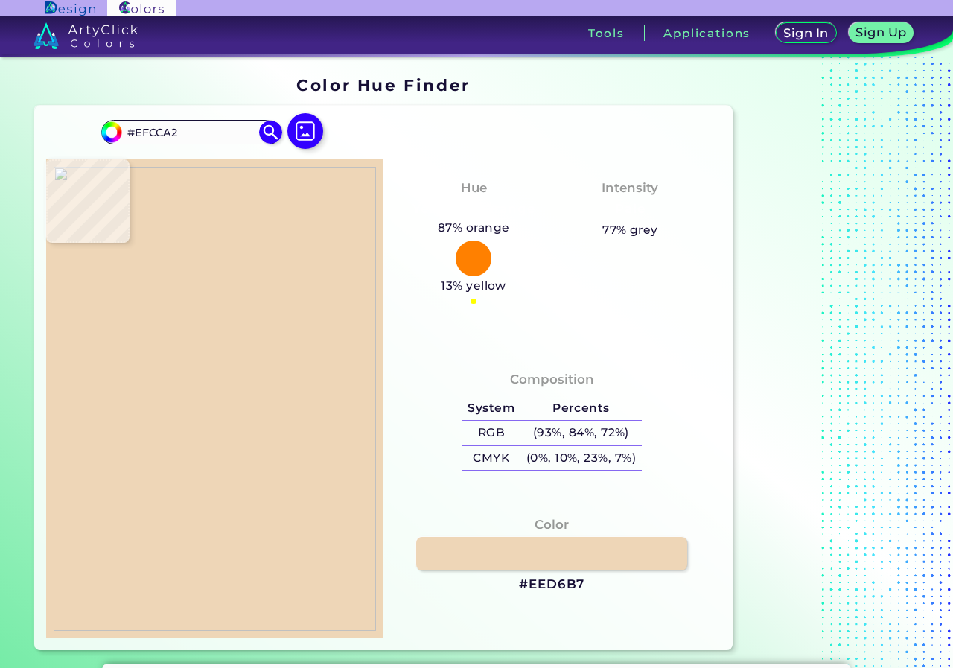
type input "#8B51F4"
type input "#9862b6"
type input "#9862B6"
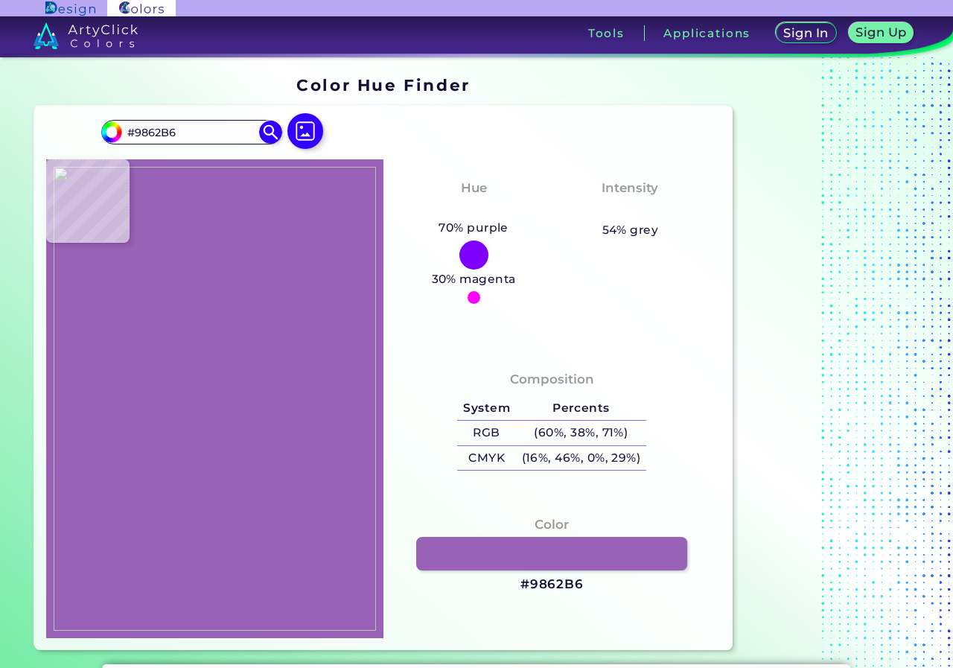
type input "#edc294"
type input "#EDC294"
type input "#c28ccb"
type input "#C28CCB"
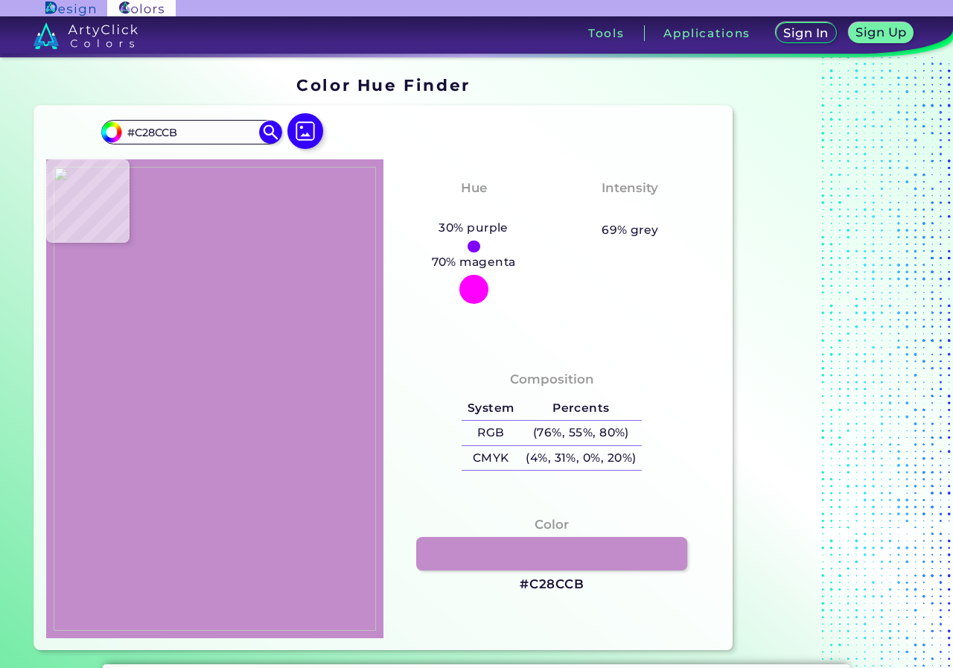
type input "#8b51f4"
type input "#8B51F4"
type input "#8d55d5"
type input "#8D55D5"
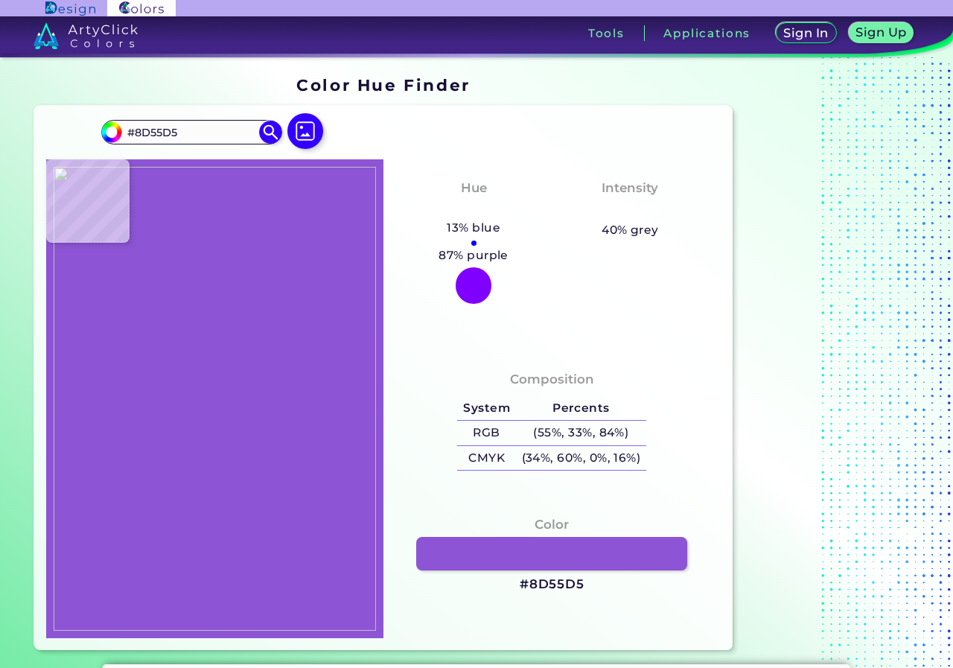
type input "#8b51f4"
type input "#8B51F4"
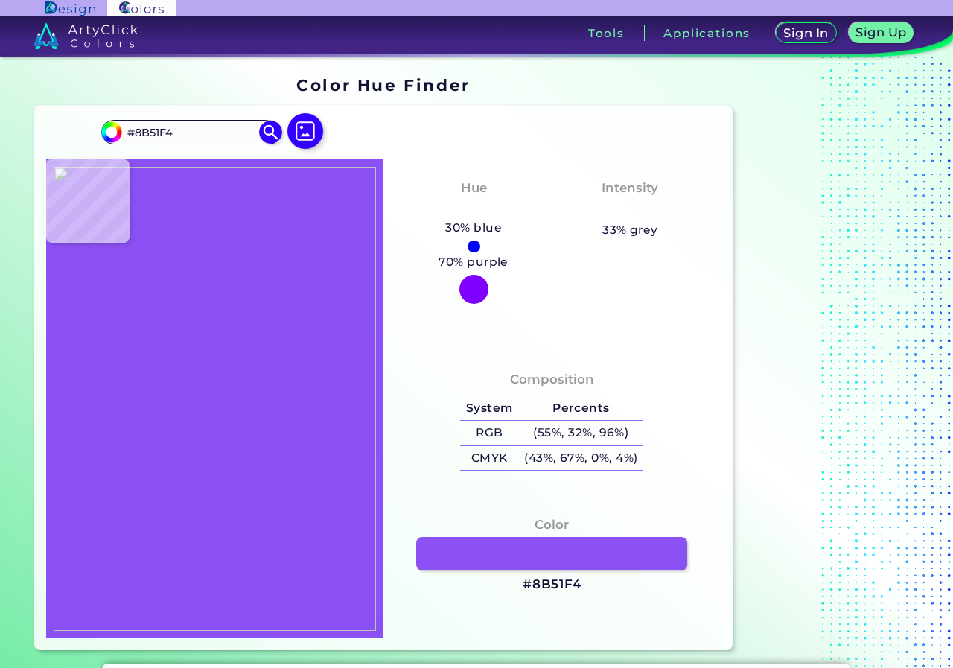
click at [314, 410] on img at bounding box center [215, 399] width 322 height 465
click at [533, 554] on link at bounding box center [552, 554] width 274 height 34
click at [320, 413] on img at bounding box center [215, 399] width 322 height 465
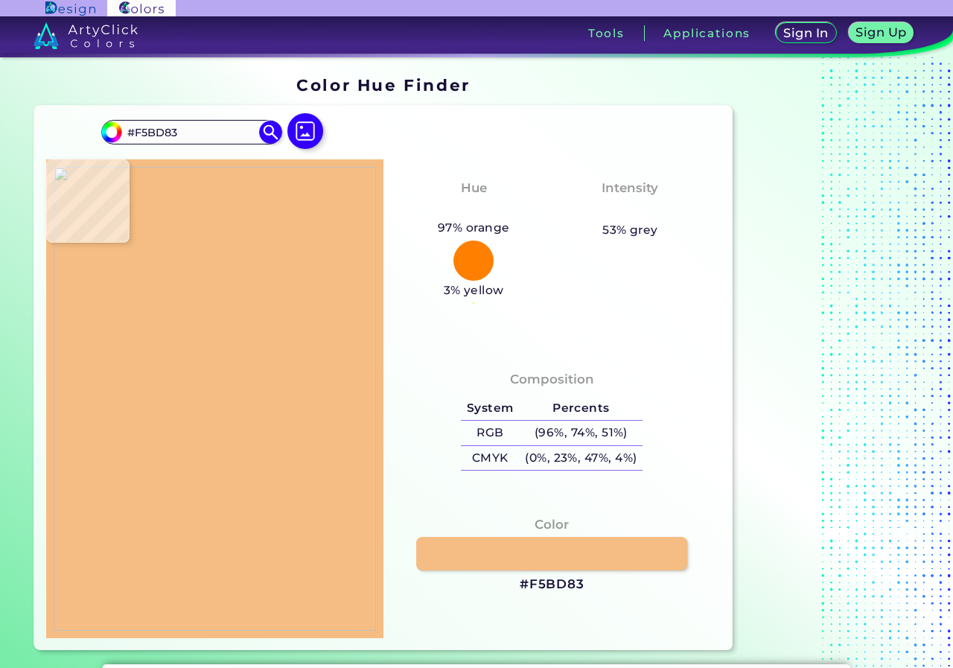
click at [317, 407] on img at bounding box center [215, 399] width 322 height 465
click at [512, 551] on link at bounding box center [552, 554] width 274 height 34
click at [257, 307] on img at bounding box center [215, 399] width 322 height 465
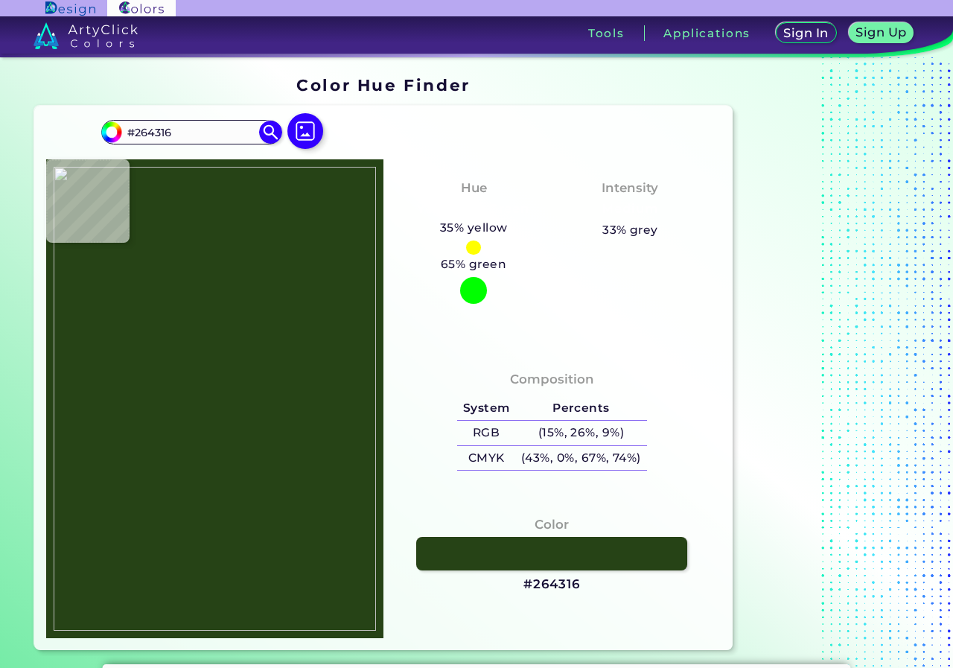
click at [255, 307] on img at bounding box center [215, 399] width 322 height 465
click at [525, 553] on link at bounding box center [552, 554] width 274 height 34
